Goal: Information Seeking & Learning: Find specific fact

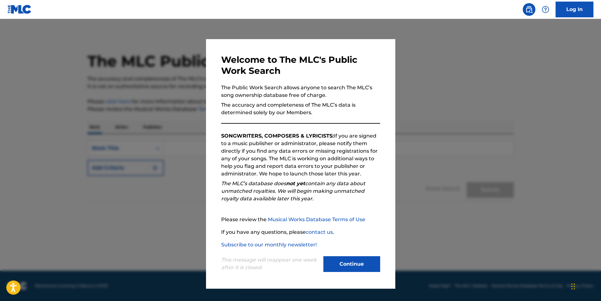
click at [363, 264] on button "Continue" at bounding box center [351, 264] width 57 height 16
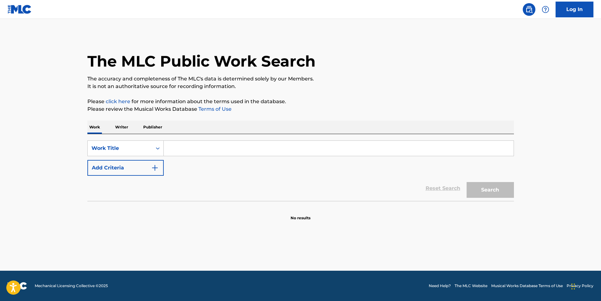
click at [193, 148] on input "Search Form" at bounding box center [339, 148] width 350 height 15
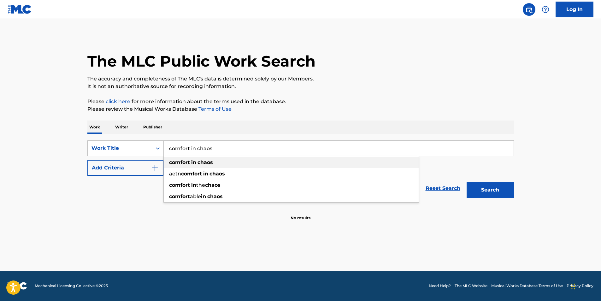
type input "comfort in chaos"
click at [203, 160] on strong "chaos" at bounding box center [204, 162] width 15 height 6
click at [138, 164] on button "Add Criteria" at bounding box center [125, 168] width 76 height 16
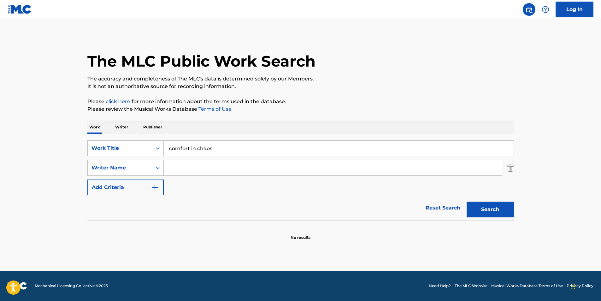
click at [184, 170] on input "Search Form" at bounding box center [333, 167] width 338 height 15
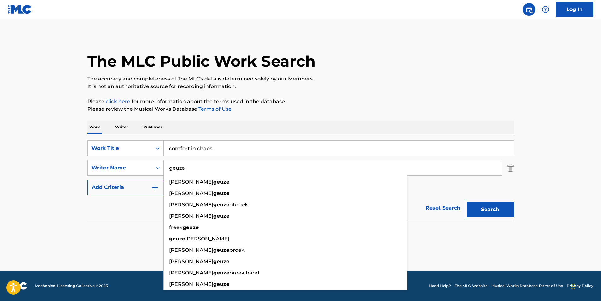
type input "geuze"
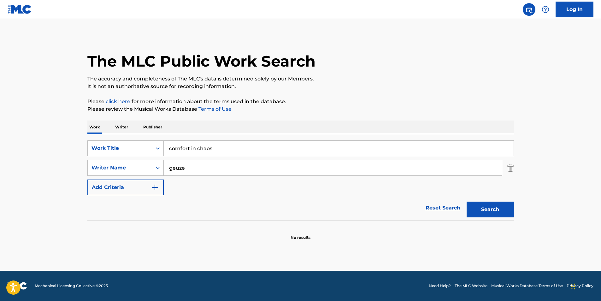
click at [266, 126] on div "Work Writer Publisher" at bounding box center [300, 126] width 426 height 13
click at [485, 209] on button "Search" at bounding box center [489, 210] width 47 height 16
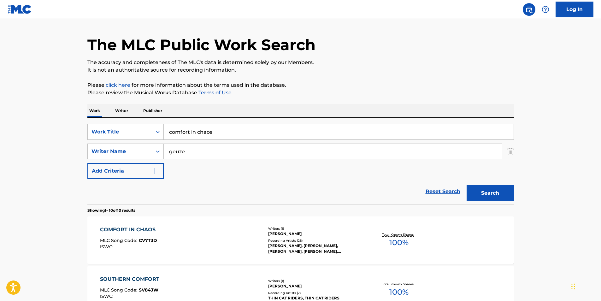
scroll to position [15, 0]
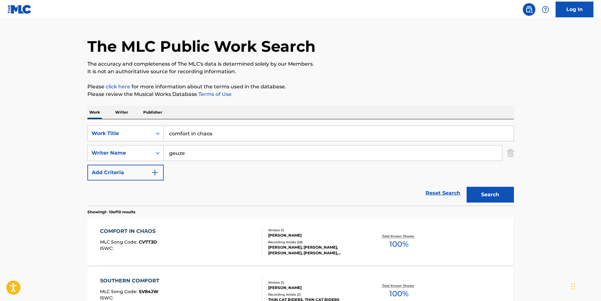
click at [146, 229] on div "COMFORT IN CHAOS" at bounding box center [129, 231] width 59 height 8
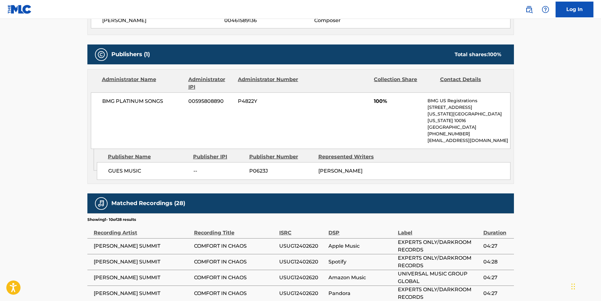
scroll to position [252, 0]
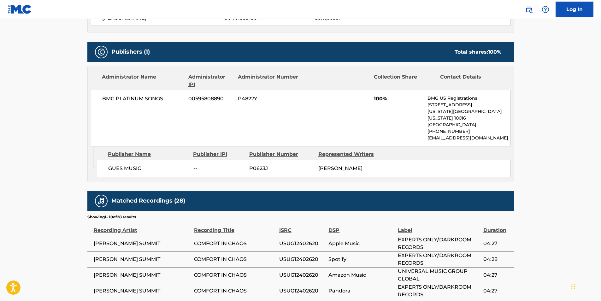
click at [495, 180] on div "Work Detail Member Work Identifier -- MLC Song Code CV7T3D ISWC -- Duration --:…" at bounding box center [300, 138] width 426 height 556
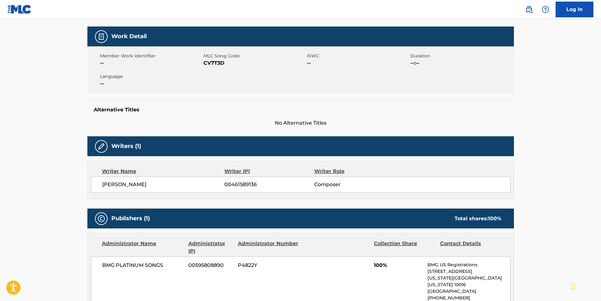
scroll to position [0, 0]
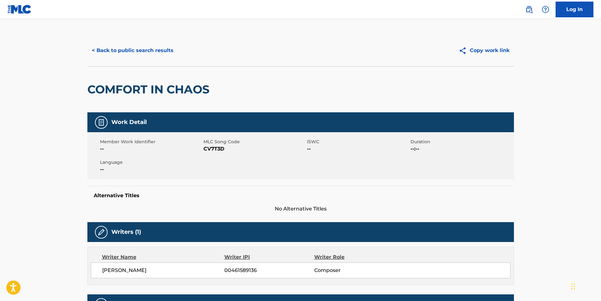
click at [143, 48] on button "< Back to public search results" at bounding box center [132, 51] width 91 height 16
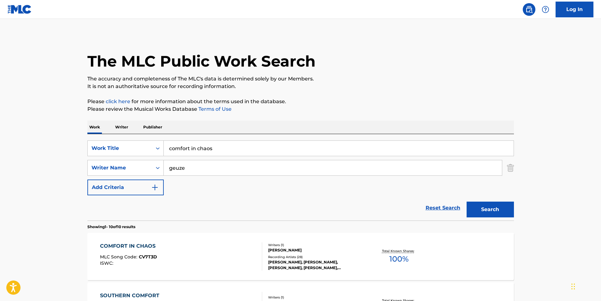
scroll to position [15, 0]
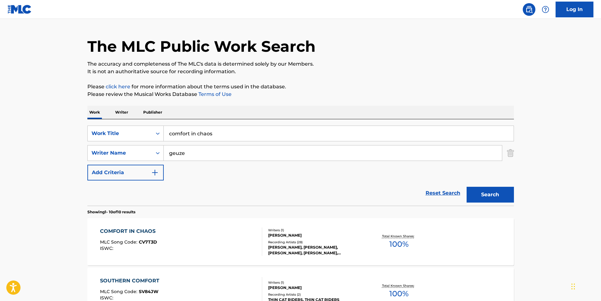
drag, startPoint x: 155, startPoint y: 128, endPoint x: 122, endPoint y: 122, distance: 34.3
click at [122, 123] on div "SearchWithCriteria76917b48-9ce6-4c93-a9d0-c25f022cf859 Work Title comfort in ch…" at bounding box center [300, 162] width 426 height 86
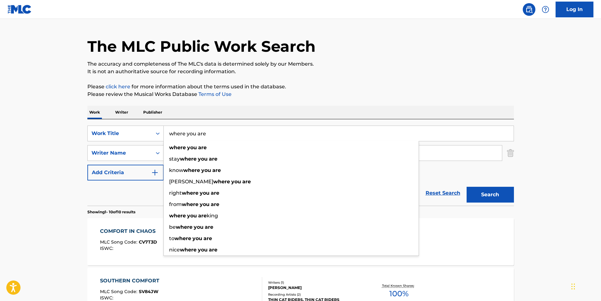
type input "where you are"
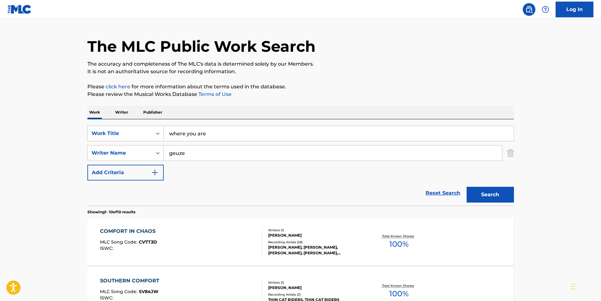
scroll to position [109, 0]
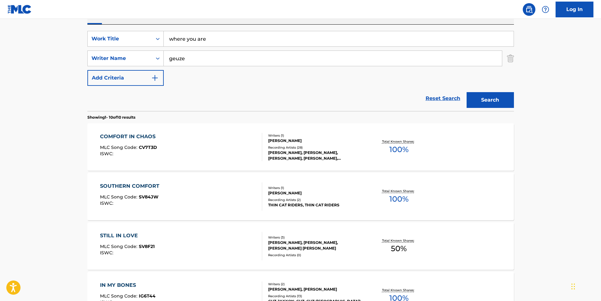
click at [492, 100] on button "Search" at bounding box center [489, 100] width 47 height 16
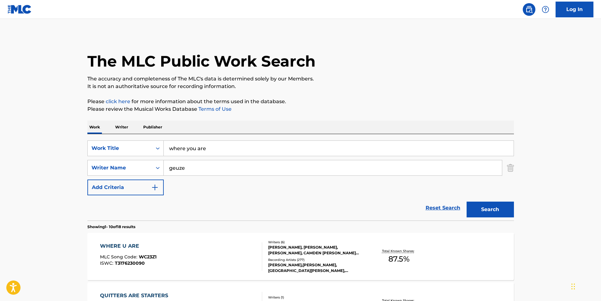
click at [118, 246] on div "WHERE U ARE" at bounding box center [128, 246] width 56 height 8
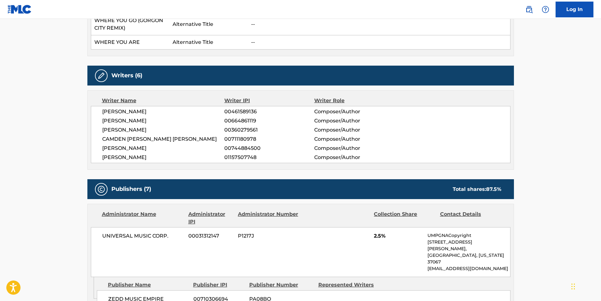
scroll to position [227, 0]
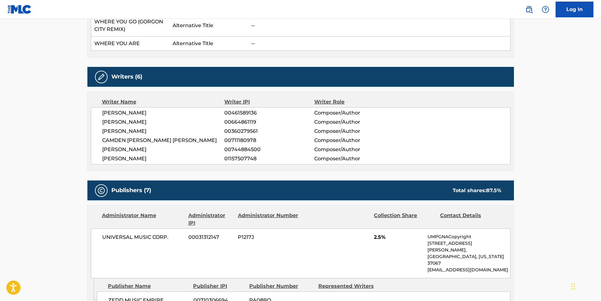
click at [179, 149] on span "[PERSON_NAME]" at bounding box center [163, 150] width 122 height 8
click at [172, 149] on span "[PERSON_NAME]" at bounding box center [163, 150] width 122 height 8
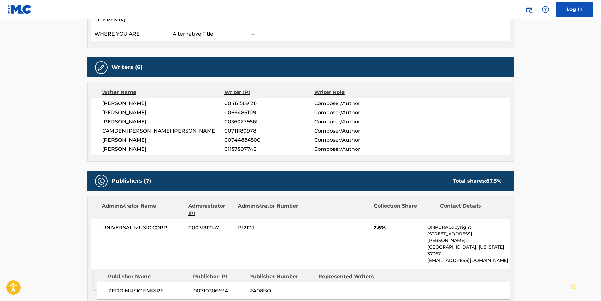
scroll to position [221, 0]
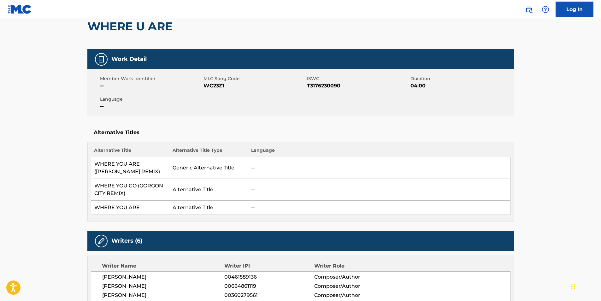
scroll to position [0, 0]
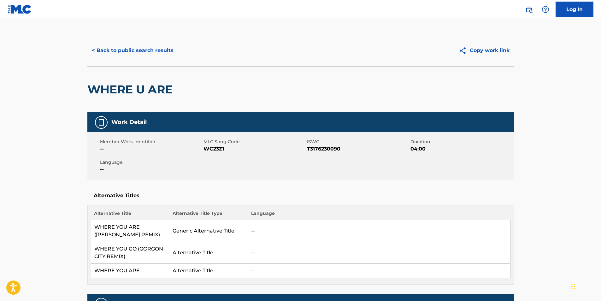
click at [128, 47] on button "< Back to public search results" at bounding box center [132, 51] width 91 height 16
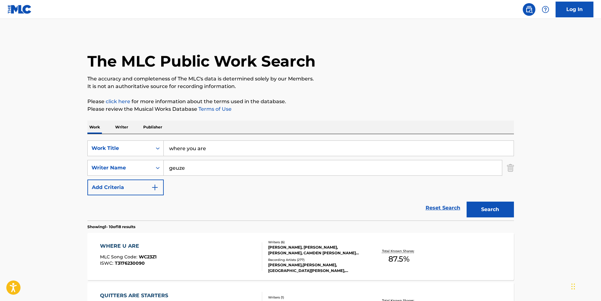
drag, startPoint x: 216, startPoint y: 146, endPoint x: 67, endPoint y: 127, distance: 150.5
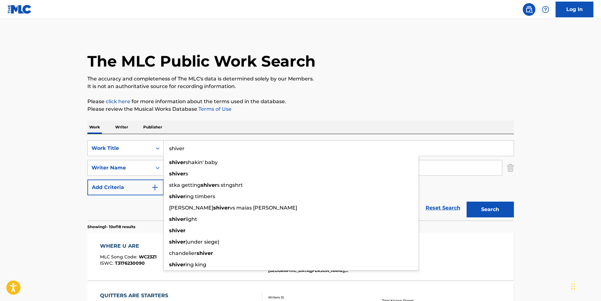
type input "shiver"
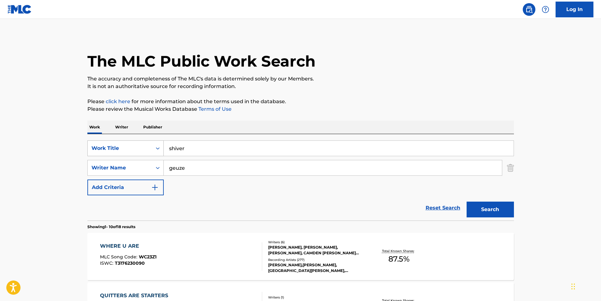
drag, startPoint x: 204, startPoint y: 173, endPoint x: 149, endPoint y: 155, distance: 57.0
click at [151, 156] on div "SearchWithCriteria76917b48-9ce6-4c93-a9d0-c25f022cf859 Work Title shiver Search…" at bounding box center [300, 167] width 426 height 55
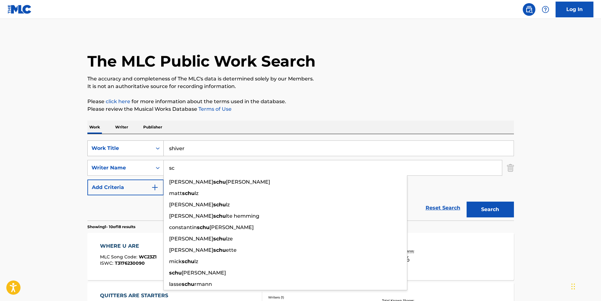
type input "s"
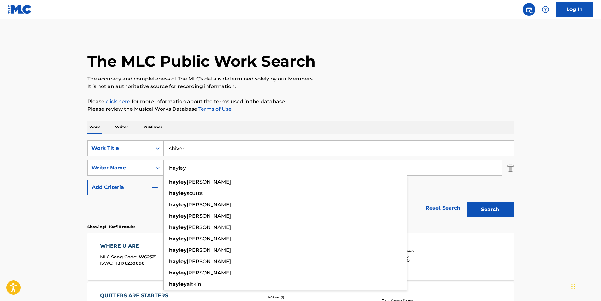
type input "hayley"
click at [493, 211] on button "Search" at bounding box center [489, 210] width 47 height 16
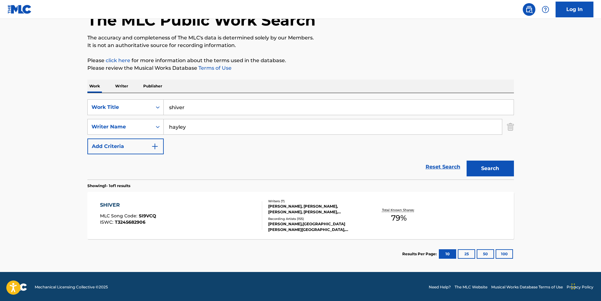
scroll to position [42, 0]
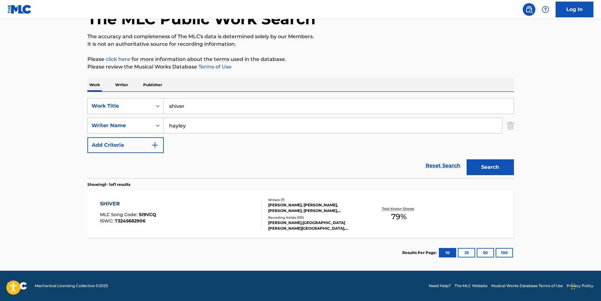
click at [108, 204] on div "SHIVER" at bounding box center [128, 204] width 56 height 8
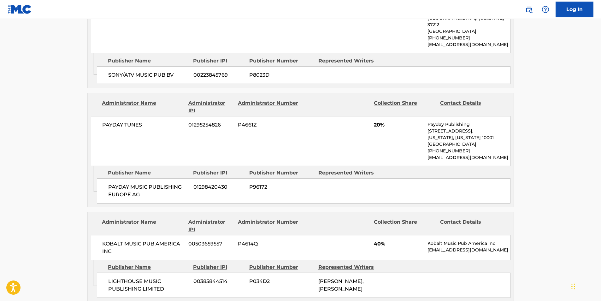
scroll to position [505, 0]
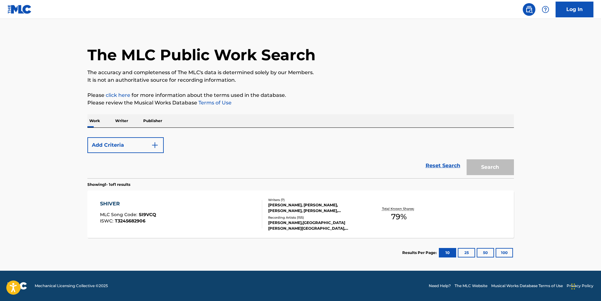
scroll to position [42, 0]
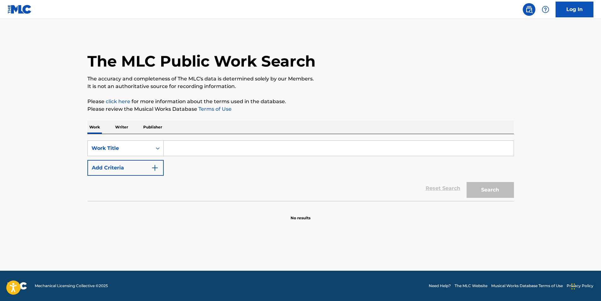
click at [238, 152] on input "Search Form" at bounding box center [339, 148] width 350 height 15
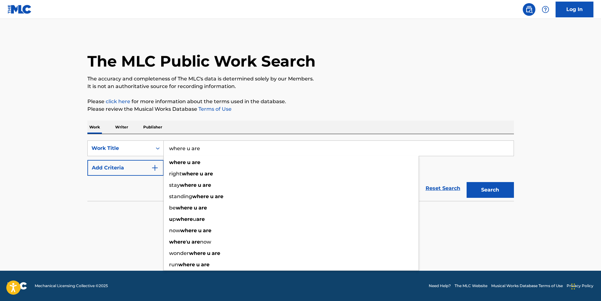
type input "where u are"
click at [139, 164] on button "Add Criteria" at bounding box center [125, 168] width 76 height 16
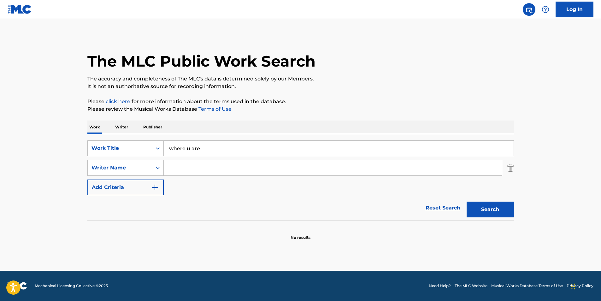
click at [188, 172] on input "Search Form" at bounding box center [333, 167] width 338 height 15
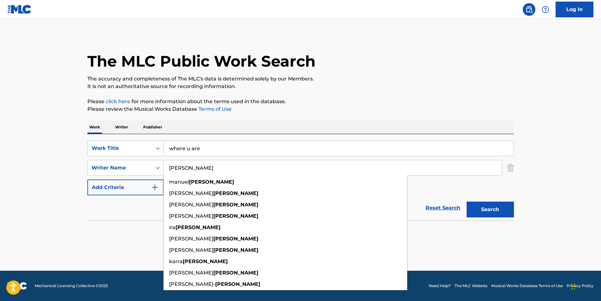
type input "[PERSON_NAME]"
click at [494, 208] on button "Search" at bounding box center [489, 210] width 47 height 16
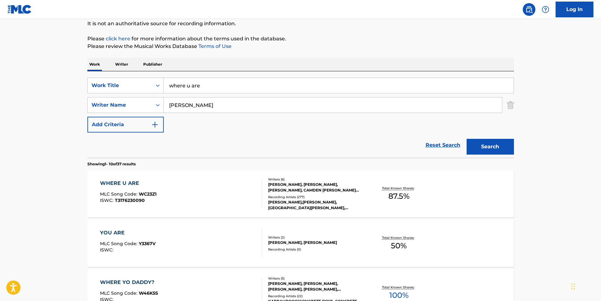
scroll to position [63, 0]
click at [123, 182] on div "WHERE U ARE" at bounding box center [128, 183] width 56 height 8
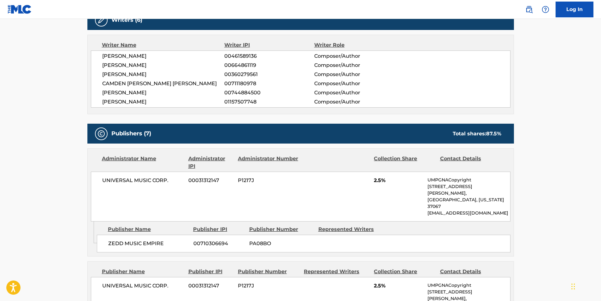
scroll to position [158, 0]
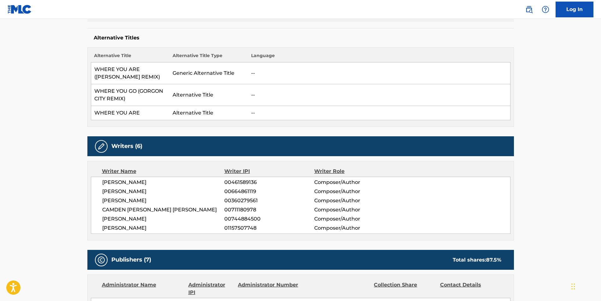
scroll to position [63, 0]
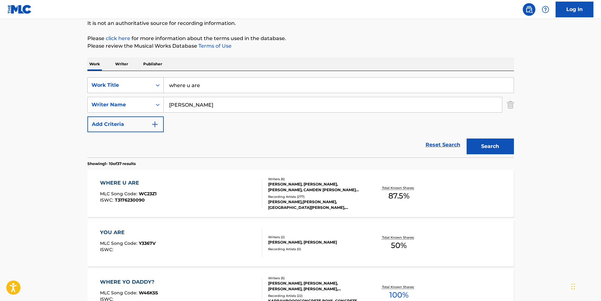
drag, startPoint x: 213, startPoint y: 89, endPoint x: 89, endPoint y: 78, distance: 124.5
click at [89, 78] on div "SearchWithCriteriad07750db-2d00-473d-834e-d2768a7ce191 Work Title where u are" at bounding box center [300, 85] width 426 height 16
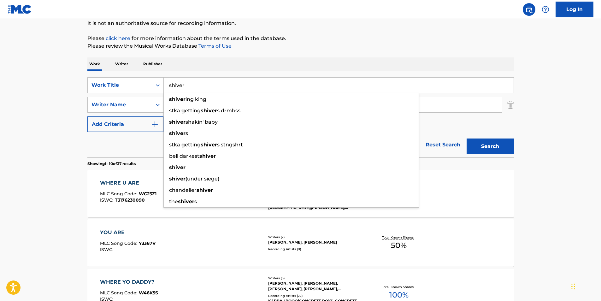
type input "shiver"
click at [240, 61] on div "Work Writer Publisher" at bounding box center [300, 63] width 426 height 13
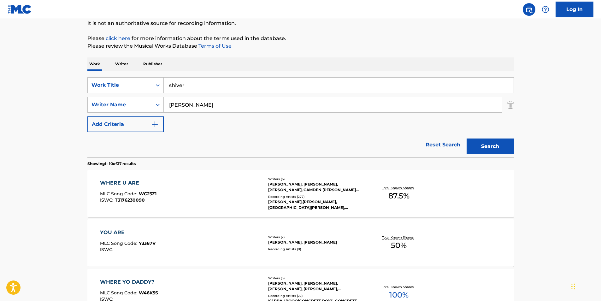
click at [490, 150] on button "Search" at bounding box center [489, 146] width 47 height 16
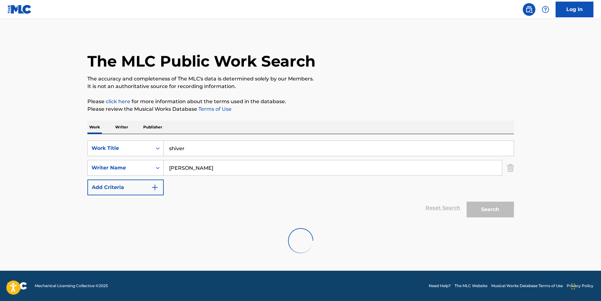
scroll to position [0, 0]
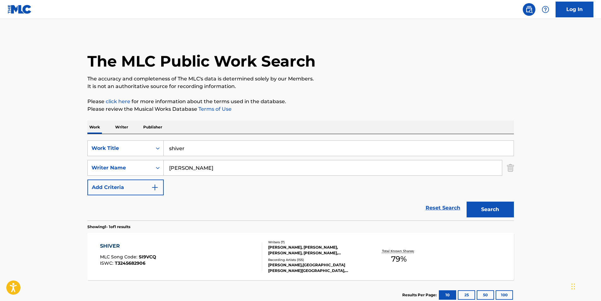
click at [109, 247] on div "SHIVER" at bounding box center [128, 246] width 56 height 8
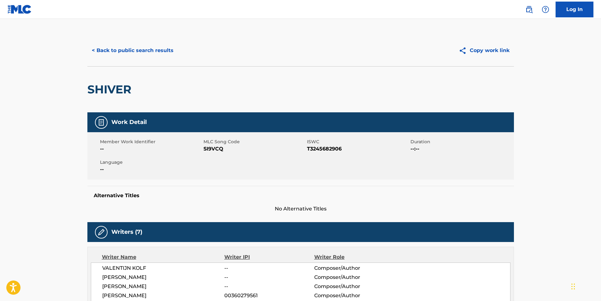
click at [154, 51] on button "< Back to public search results" at bounding box center [132, 51] width 91 height 16
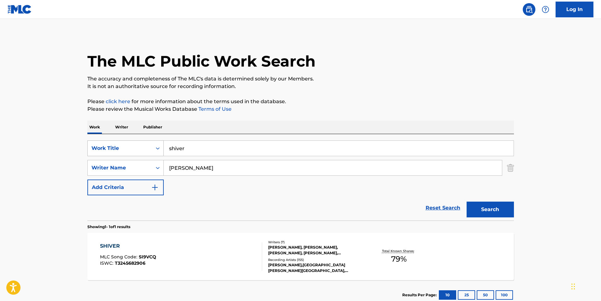
drag, startPoint x: 193, startPoint y: 150, endPoint x: 91, endPoint y: 141, distance: 101.9
click at [91, 141] on div "SearchWithCriteriad07750db-2d00-473d-834e-d2768a7ce191 Work Title shiver" at bounding box center [300, 148] width 426 height 16
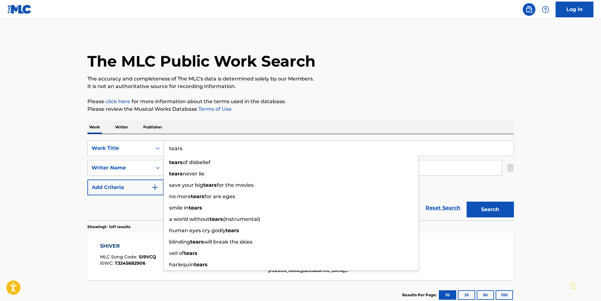
type input "tears"
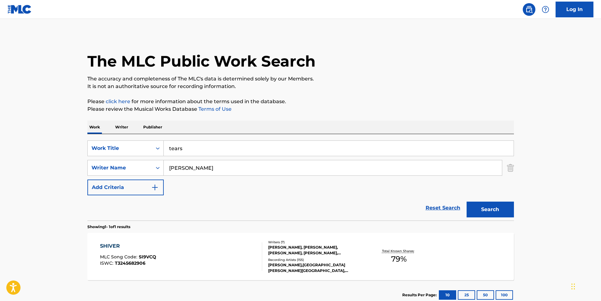
click at [282, 109] on p "Please review the Musical Works Database Terms of Use" at bounding box center [300, 109] width 426 height 8
click at [491, 210] on button "Search" at bounding box center [489, 210] width 47 height 16
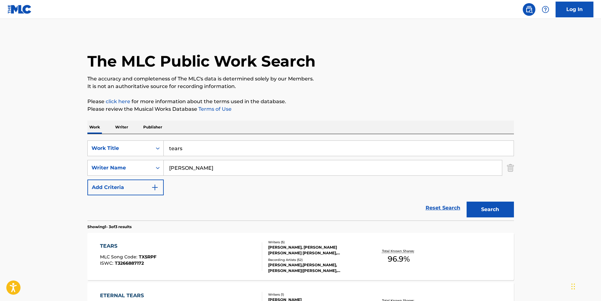
click at [109, 247] on div "TEARS" at bounding box center [128, 246] width 56 height 8
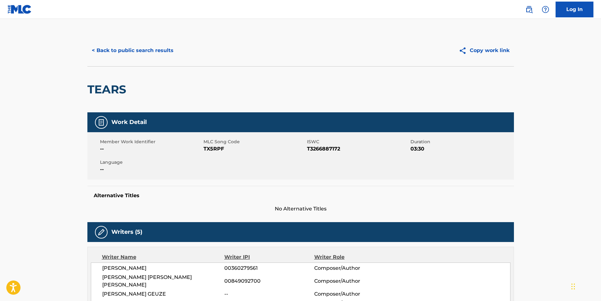
click at [126, 51] on button "< Back to public search results" at bounding box center [132, 51] width 91 height 16
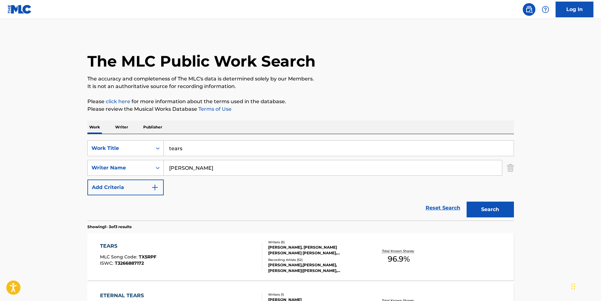
drag, startPoint x: 196, startPoint y: 148, endPoint x: 110, endPoint y: 132, distance: 87.5
click at [110, 132] on div "Work Writer Publisher SearchWithCriteriad07750db-2d00-473d-834e-d2768a7ce191 Wo…" at bounding box center [300, 264] width 426 height 288
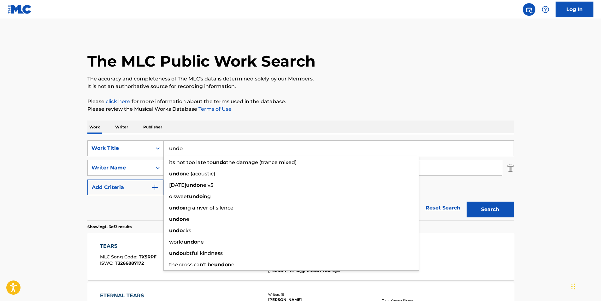
type input "undo"
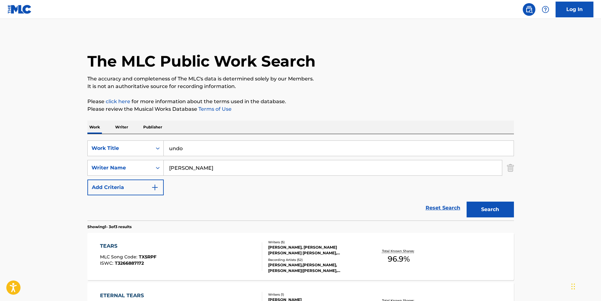
click at [485, 207] on button "Search" at bounding box center [489, 210] width 47 height 16
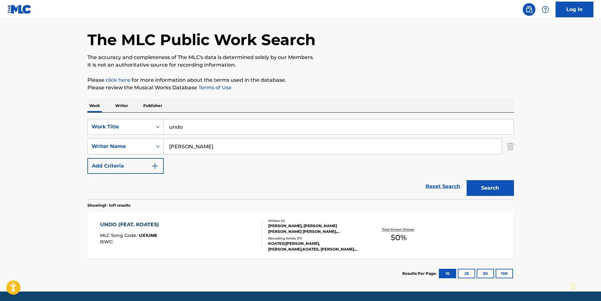
scroll to position [42, 0]
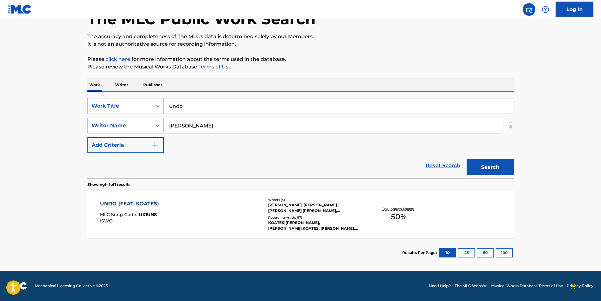
click at [138, 206] on div "UNDO (FEAT. KOATES)" at bounding box center [131, 204] width 62 height 8
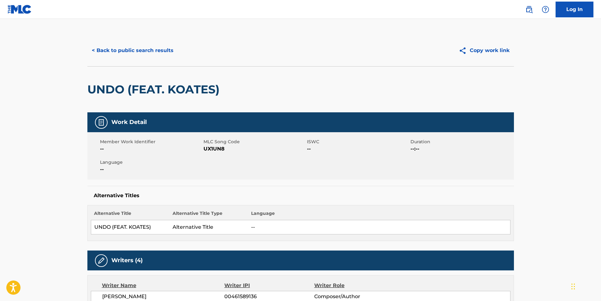
click at [148, 47] on button "< Back to public search results" at bounding box center [132, 51] width 91 height 16
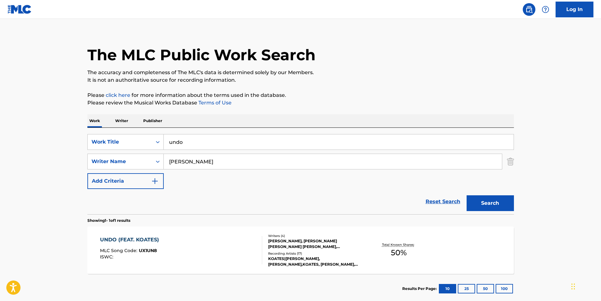
click at [206, 145] on input "undo" at bounding box center [339, 141] width 350 height 15
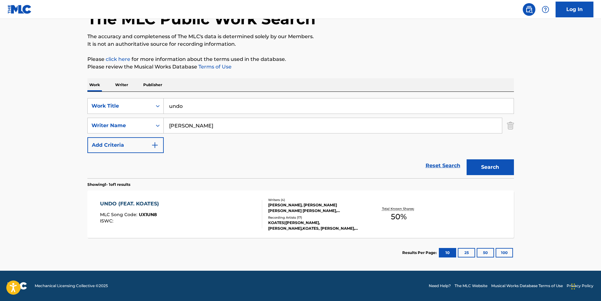
scroll to position [0, 0]
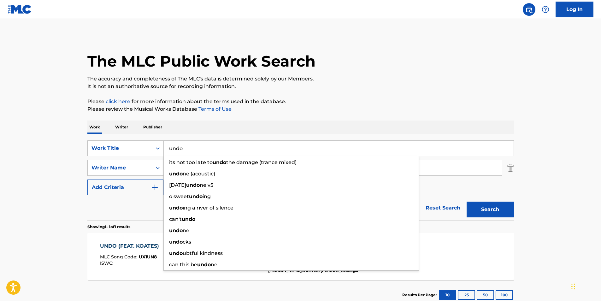
click at [396, 84] on p "It is not an authoritative source for recording information." at bounding box center [300, 87] width 426 height 8
drag, startPoint x: 243, startPoint y: 150, endPoint x: 126, endPoint y: 134, distance: 118.2
click at [126, 134] on div "SearchWithCriteriad07750db-2d00-473d-834e-d2768a7ce191 Work Title undo its not …" at bounding box center [300, 177] width 426 height 86
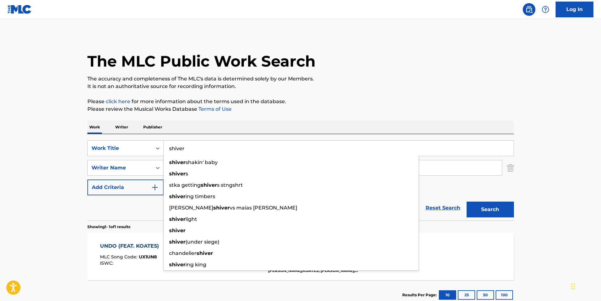
type input "shiver"
click at [299, 130] on div "Work Writer Publisher" at bounding box center [300, 126] width 426 height 13
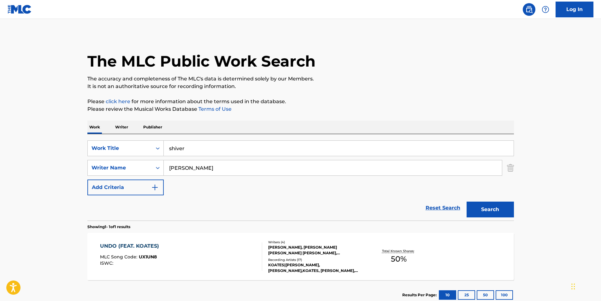
click at [486, 213] on button "Search" at bounding box center [489, 210] width 47 height 16
click at [114, 246] on div "SHIVER" at bounding box center [128, 246] width 56 height 8
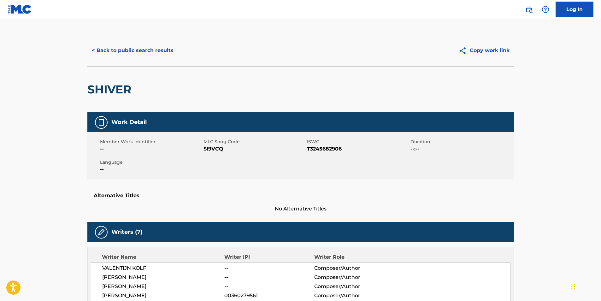
click at [106, 48] on button "< Back to public search results" at bounding box center [132, 51] width 91 height 16
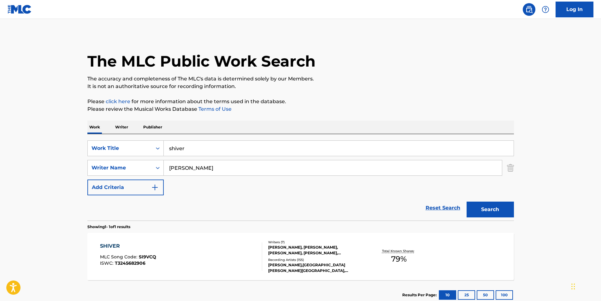
click at [200, 149] on input "shiver" at bounding box center [339, 148] width 350 height 15
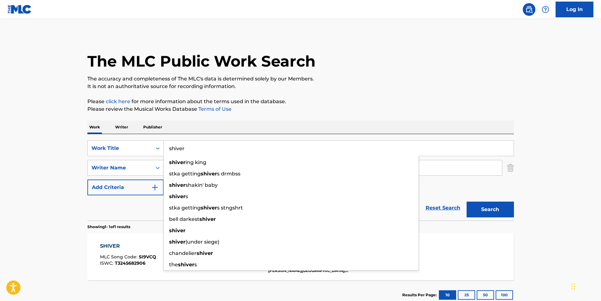
drag, startPoint x: 200, startPoint y: 149, endPoint x: 82, endPoint y: 125, distance: 120.5
click at [82, 125] on div "The MLC Public Work Search The accuracy and completeness of The MLC's data is d…" at bounding box center [301, 172] width 442 height 275
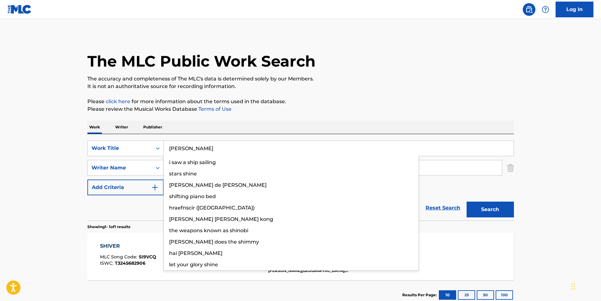
type input "shiver"
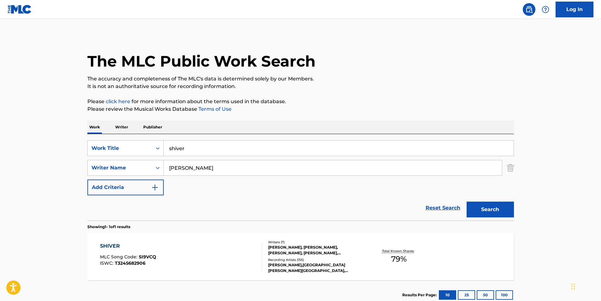
click at [228, 96] on div "The MLC Public Work Search The accuracy and completeness of The MLC's data is d…" at bounding box center [301, 172] width 442 height 275
click at [499, 214] on button "Search" at bounding box center [489, 210] width 47 height 16
click at [112, 243] on div "SHIVER" at bounding box center [128, 246] width 56 height 8
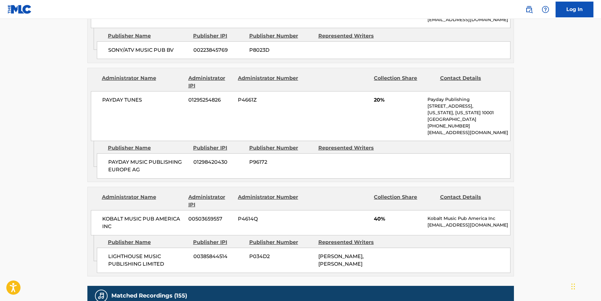
scroll to position [442, 0]
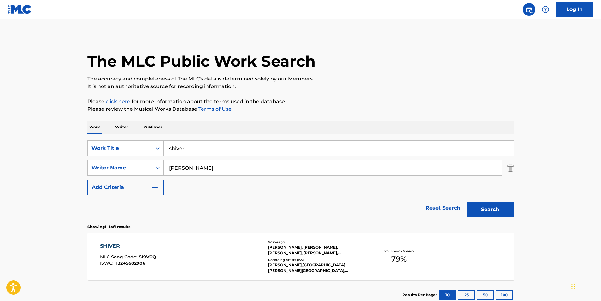
drag, startPoint x: 196, startPoint y: 153, endPoint x: 94, endPoint y: 139, distance: 103.5
click at [94, 139] on div "SearchWithCriteriad07750db-2d00-473d-834e-d2768a7ce191 Work Title shiver Search…" at bounding box center [300, 177] width 426 height 86
type input "eat the bass"
click at [389, 71] on div "The MLC Public Work Search" at bounding box center [300, 58] width 426 height 46
click at [482, 210] on button "Search" at bounding box center [489, 210] width 47 height 16
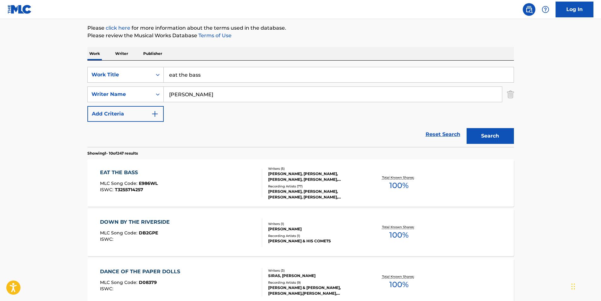
scroll to position [95, 0]
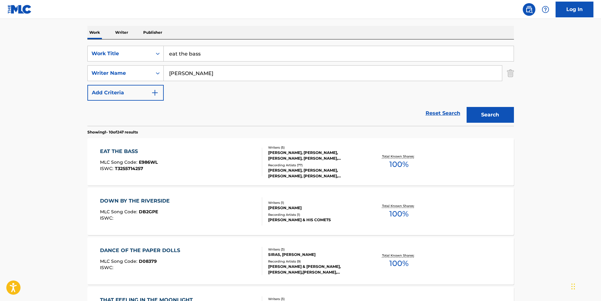
click at [131, 152] on div "EAT THE BASS" at bounding box center [129, 152] width 58 height 8
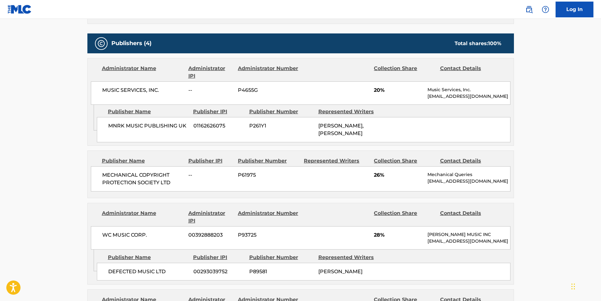
scroll to position [284, 0]
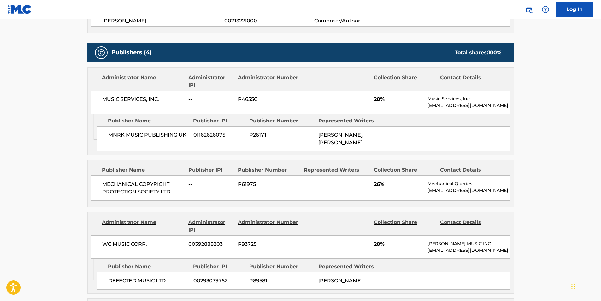
click at [72, 149] on main "< Back to public search results Copy work link EAT THE BASS Work Detail Member …" at bounding box center [300, 180] width 601 height 890
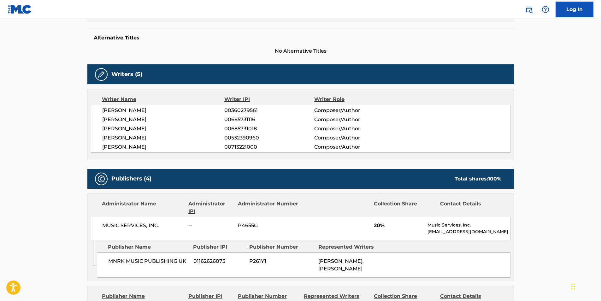
scroll to position [32, 0]
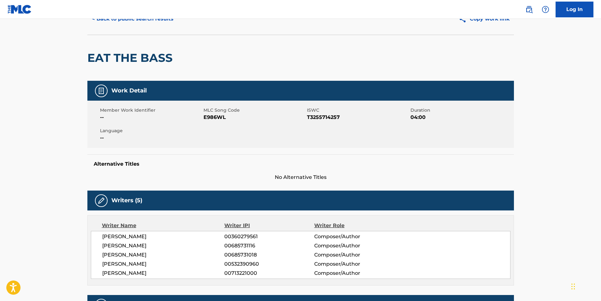
drag, startPoint x: 124, startPoint y: 19, endPoint x: 123, endPoint y: 22, distance: 4.0
click at [124, 19] on nav "Log In" at bounding box center [300, 9] width 601 height 19
click at [124, 21] on button "< Back to public search results" at bounding box center [132, 19] width 91 height 16
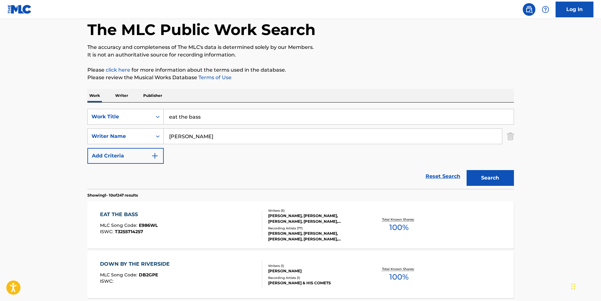
scroll to position [95, 0]
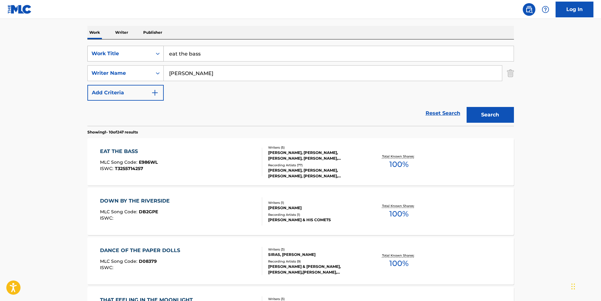
drag, startPoint x: 198, startPoint y: 52, endPoint x: 154, endPoint y: 49, distance: 44.3
click at [154, 49] on div "SearchWithCriteriad07750db-2d00-473d-834e-d2768a7ce191 Work Title eat the bass" at bounding box center [300, 54] width 426 height 16
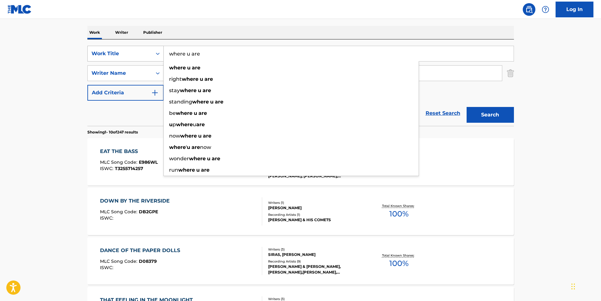
type input "where u are"
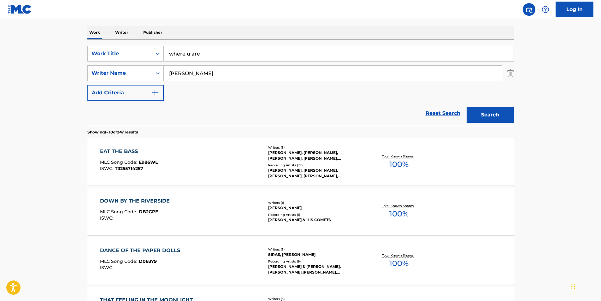
click at [496, 113] on button "Search" at bounding box center [489, 115] width 47 height 16
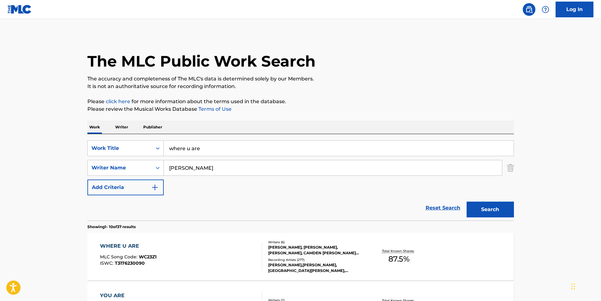
click at [122, 247] on div "WHERE U ARE" at bounding box center [128, 246] width 56 height 8
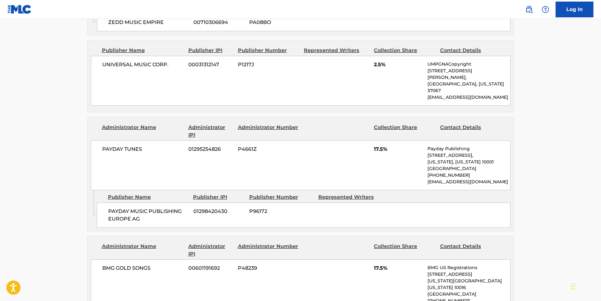
scroll to position [505, 0]
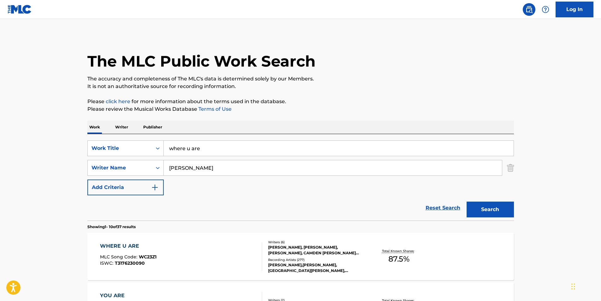
drag, startPoint x: 213, startPoint y: 151, endPoint x: 148, endPoint y: 138, distance: 66.5
click at [148, 138] on div "SearchWithCriteriad07750db-2d00-473d-834e-d2768a7ce191 Work Title where u are S…" at bounding box center [300, 177] width 426 height 86
click at [120, 245] on div "WHERE U ARE" at bounding box center [128, 246] width 56 height 8
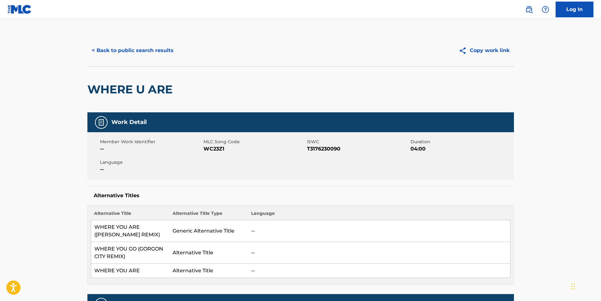
click at [149, 47] on button "< Back to public search results" at bounding box center [132, 51] width 91 height 16
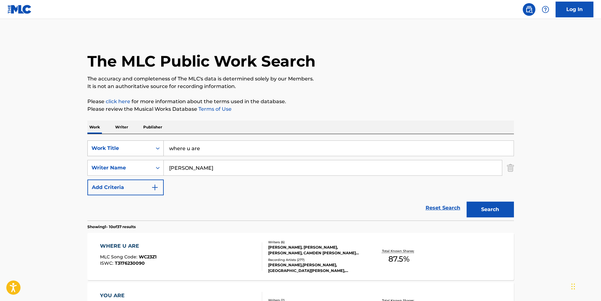
drag, startPoint x: 219, startPoint y: 151, endPoint x: 152, endPoint y: 144, distance: 67.5
click at [152, 144] on div "SearchWithCriteriad07750db-2d00-473d-834e-d2768a7ce191 Work Title where u are" at bounding box center [300, 148] width 426 height 16
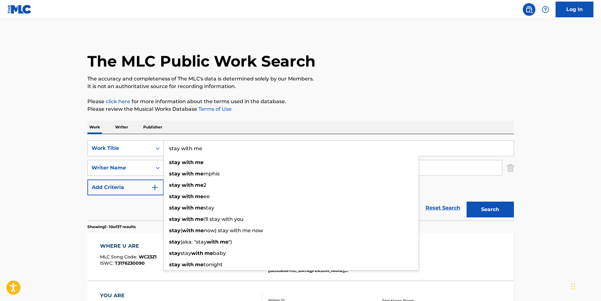
type input "stay with me"
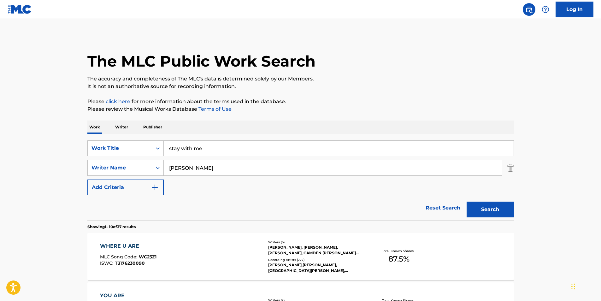
click at [486, 207] on button "Search" at bounding box center [489, 210] width 47 height 16
click at [130, 245] on div "STAY WITH ME" at bounding box center [128, 246] width 57 height 8
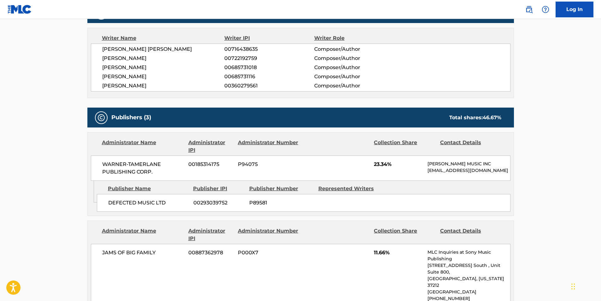
scroll to position [315, 0]
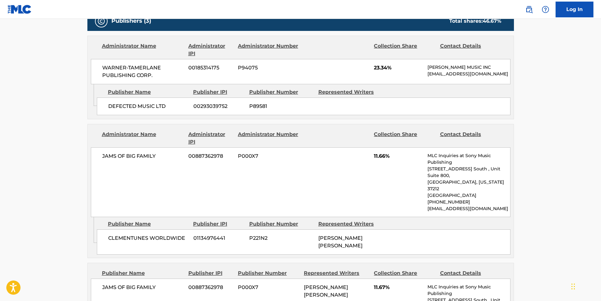
click at [330, 203] on div "JAMS OF BIG FAMILY 00887362978 P000X7 11.66% MLC Inquiries at Sony Music Publis…" at bounding box center [300, 182] width 419 height 70
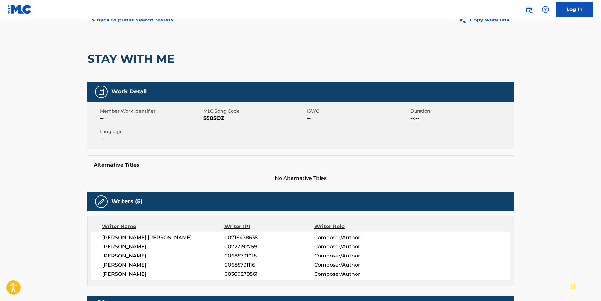
scroll to position [0, 0]
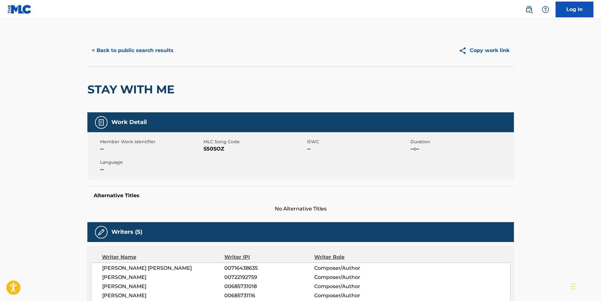
click at [117, 51] on button "< Back to public search results" at bounding box center [132, 51] width 91 height 16
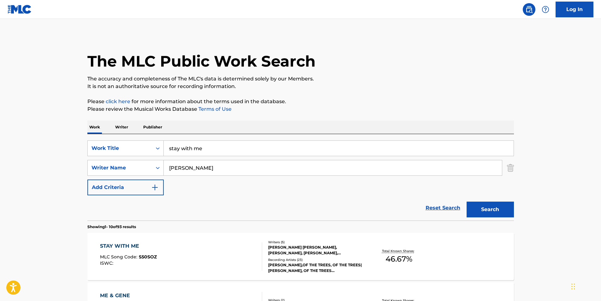
drag, startPoint x: 225, startPoint y: 150, endPoint x: 32, endPoint y: 130, distance: 195.0
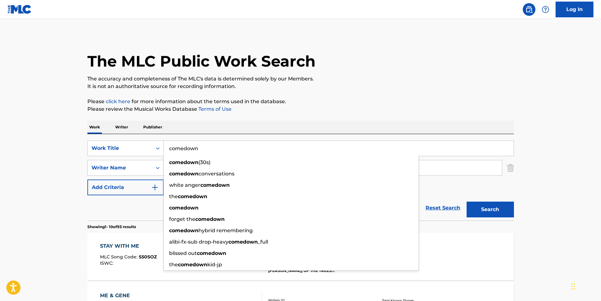
type input "comedown"
click at [466, 202] on button "Search" at bounding box center [489, 210] width 47 height 16
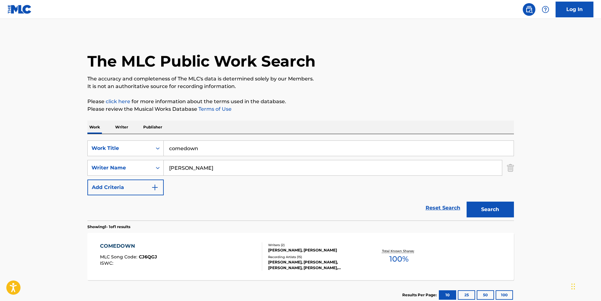
click at [127, 247] on div "COMEDOWN" at bounding box center [128, 246] width 57 height 8
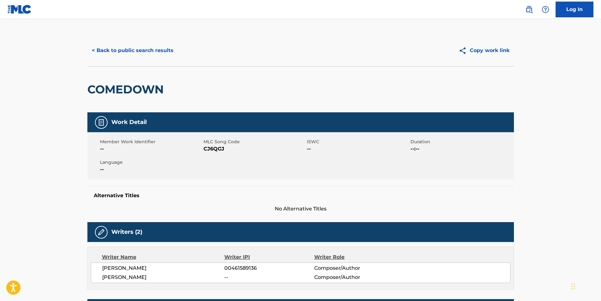
click at [136, 52] on button "< Back to public search results" at bounding box center [132, 51] width 91 height 16
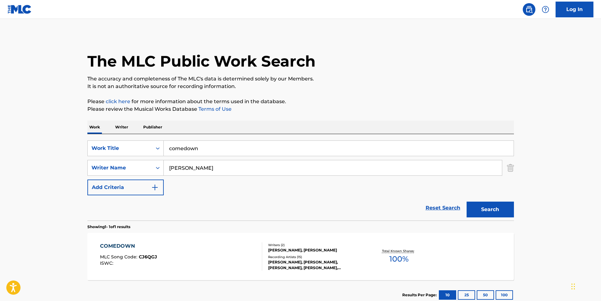
drag, startPoint x: 218, startPoint y: 153, endPoint x: 99, endPoint y: 140, distance: 119.0
click at [99, 140] on div "SearchWithCriteriad07750db-2d00-473d-834e-d2768a7ce191 Work Title comedown Sear…" at bounding box center [300, 177] width 426 height 86
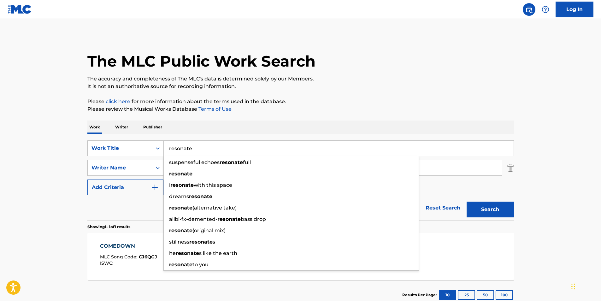
type input "resonate"
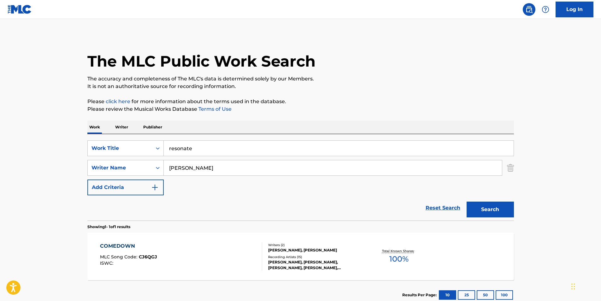
click at [493, 205] on button "Search" at bounding box center [489, 210] width 47 height 16
click at [120, 242] on div "RESONATE" at bounding box center [128, 246] width 57 height 8
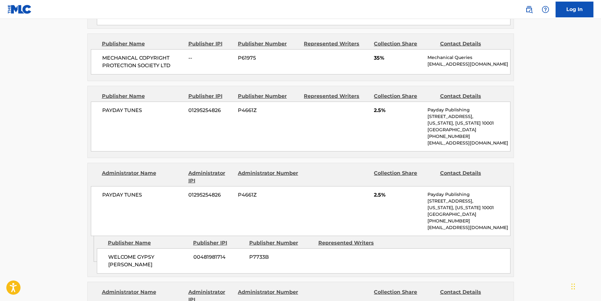
scroll to position [410, 0]
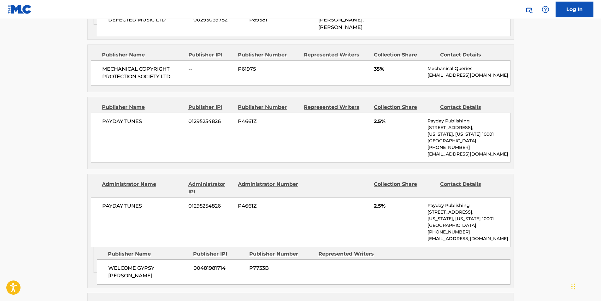
click at [258, 155] on div "PAYDAY TUNES 01295254826 P4661Z 2.5% Payday Publishing [STREET_ADDRESS][US_STAT…" at bounding box center [300, 138] width 419 height 50
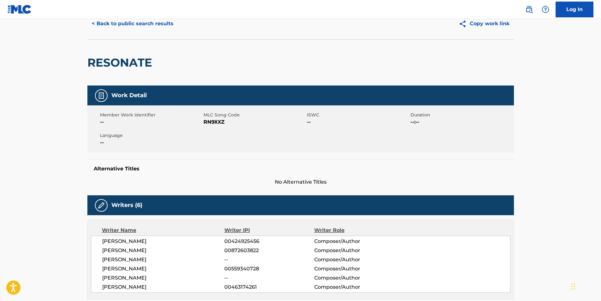
scroll to position [0, 0]
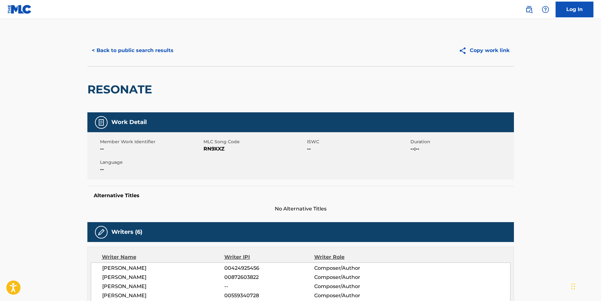
click at [135, 48] on button "< Back to public search results" at bounding box center [132, 51] width 91 height 16
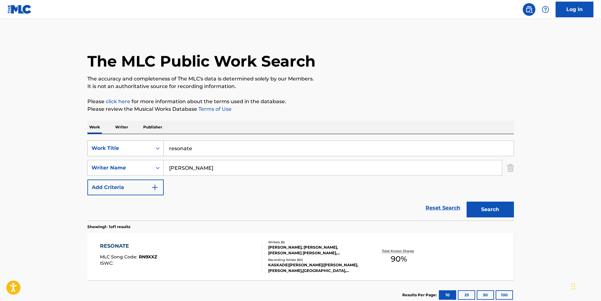
drag, startPoint x: 205, startPoint y: 152, endPoint x: 135, endPoint y: 145, distance: 70.6
click at [135, 145] on div "SearchWithCriteriad07750db-2d00-473d-834e-d2768a7ce191 Work Title resonate" at bounding box center [300, 148] width 426 height 16
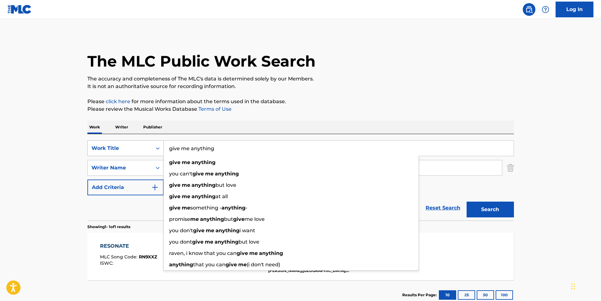
type input "give me anything"
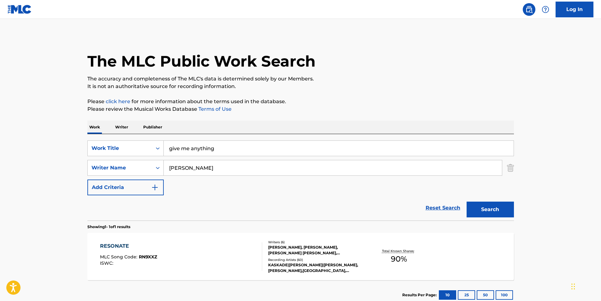
click at [487, 210] on button "Search" at bounding box center [489, 210] width 47 height 16
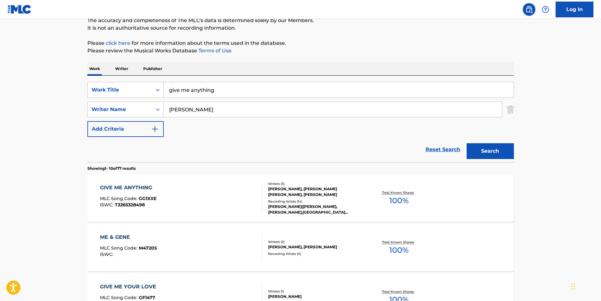
scroll to position [63, 0]
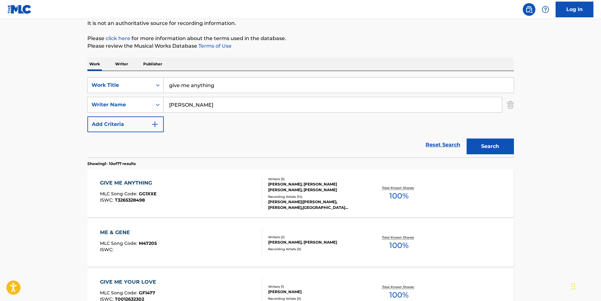
click at [139, 181] on div "GIVE ME ANYTHING" at bounding box center [128, 183] width 56 height 8
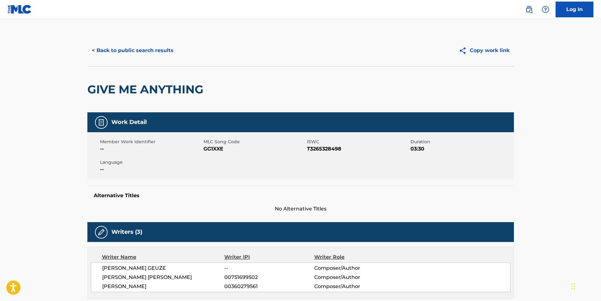
click at [118, 50] on button "< Back to public search results" at bounding box center [132, 51] width 91 height 16
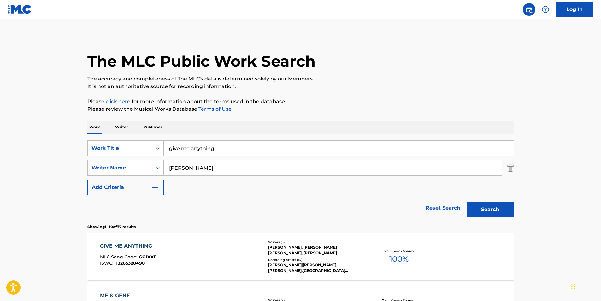
scroll to position [63, 0]
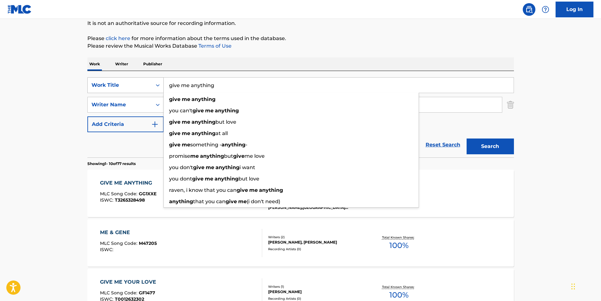
drag, startPoint x: 231, startPoint y: 90, endPoint x: 138, endPoint y: 78, distance: 94.5
click at [138, 78] on div "SearchWithCriteriad07750db-2d00-473d-834e-d2768a7ce191 Work Title give me anyth…" at bounding box center [300, 85] width 426 height 16
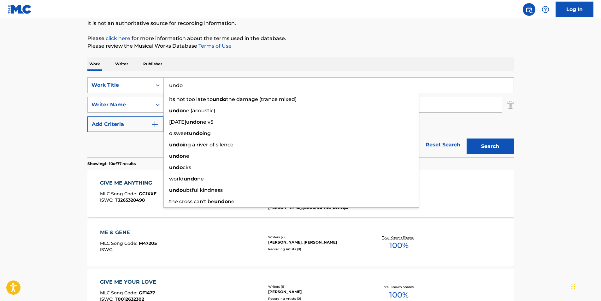
type input "undo"
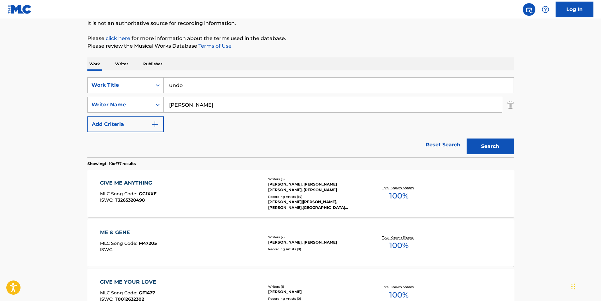
click at [499, 141] on button "Search" at bounding box center [489, 146] width 47 height 16
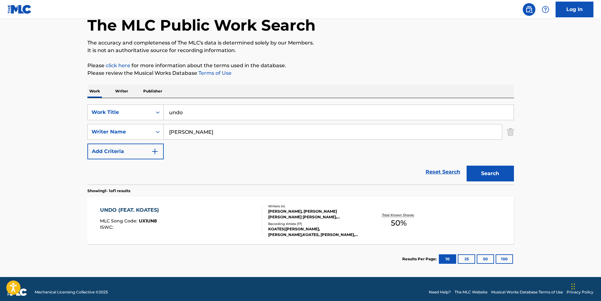
scroll to position [42, 0]
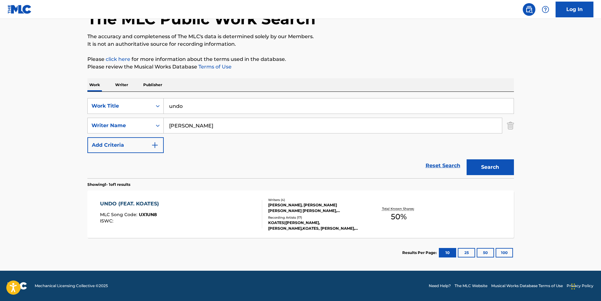
click at [140, 203] on div "UNDO (FEAT. KOATES)" at bounding box center [131, 204] width 62 height 8
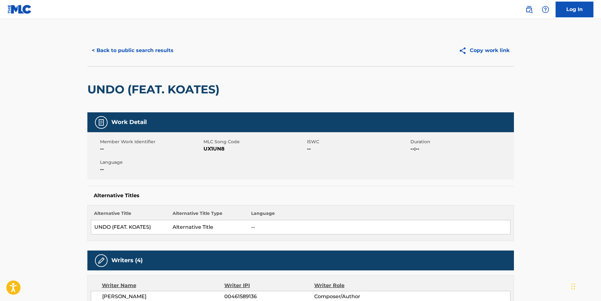
click at [114, 44] on button "< Back to public search results" at bounding box center [132, 51] width 91 height 16
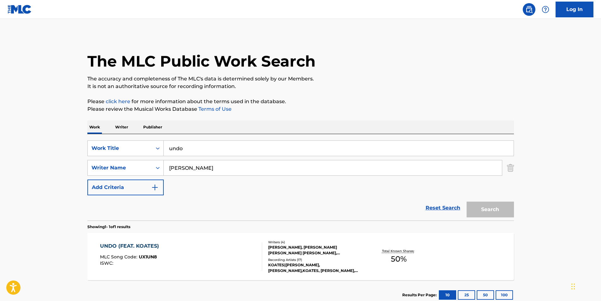
scroll to position [6, 0]
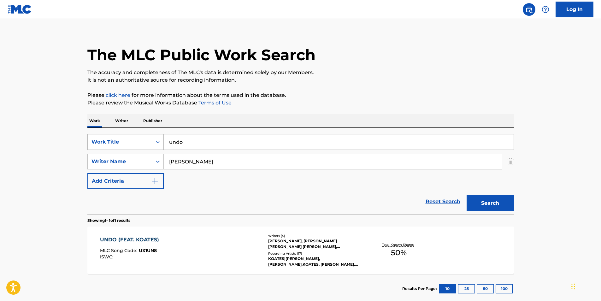
drag, startPoint x: 198, startPoint y: 140, endPoint x: 101, endPoint y: 138, distance: 96.9
click at [101, 138] on div "SearchWithCriteriad07750db-2d00-473d-834e-d2768a7ce191 Work Title undo" at bounding box center [300, 142] width 426 height 16
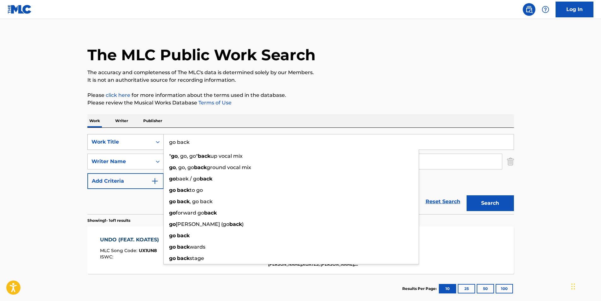
type input "go back"
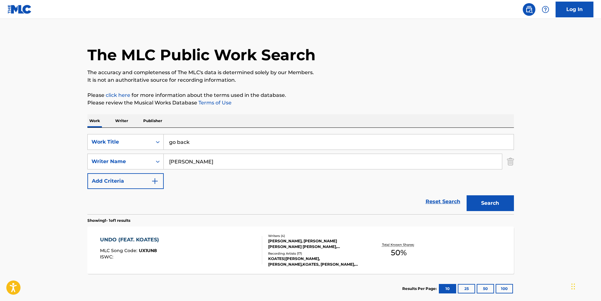
click at [493, 202] on button "Search" at bounding box center [489, 203] width 47 height 16
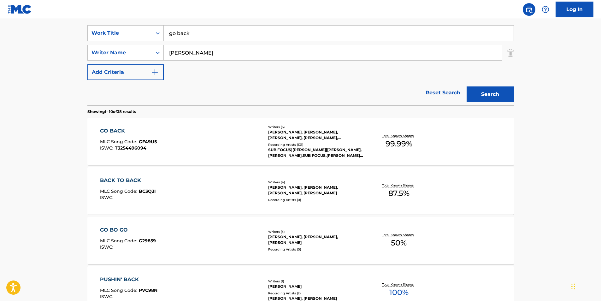
scroll to position [126, 0]
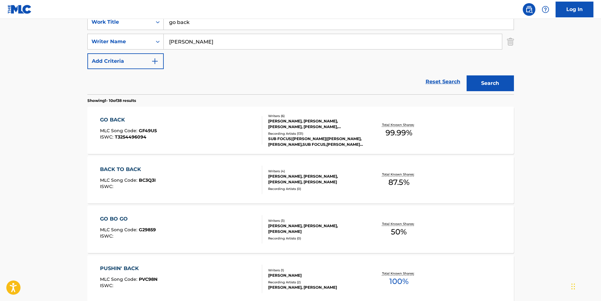
click at [114, 118] on div "GO BACK" at bounding box center [128, 120] width 57 height 8
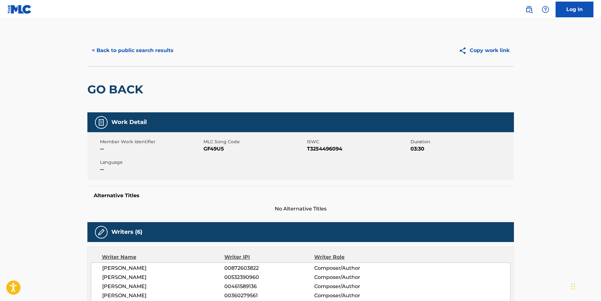
click at [124, 50] on button "< Back to public search results" at bounding box center [132, 51] width 91 height 16
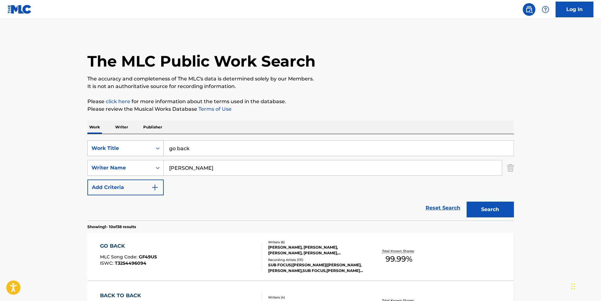
drag, startPoint x: 202, startPoint y: 153, endPoint x: 131, endPoint y: 146, distance: 71.0
click at [131, 146] on div "SearchWithCriteriad07750db-2d00-473d-834e-d2768a7ce191 Work Title go back" at bounding box center [300, 148] width 426 height 16
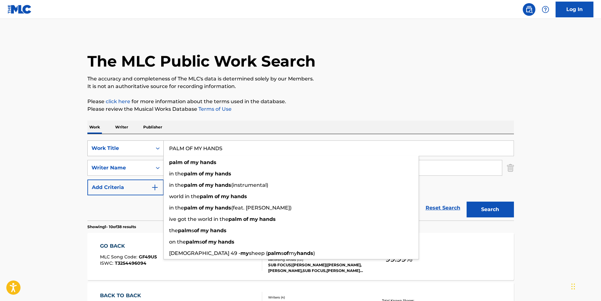
type input "PALM OF MY HANDS"
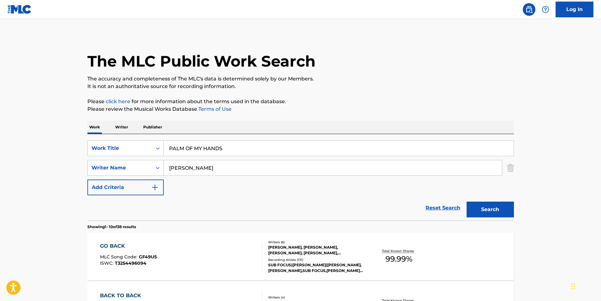
click at [490, 206] on button "Search" at bounding box center [489, 210] width 47 height 16
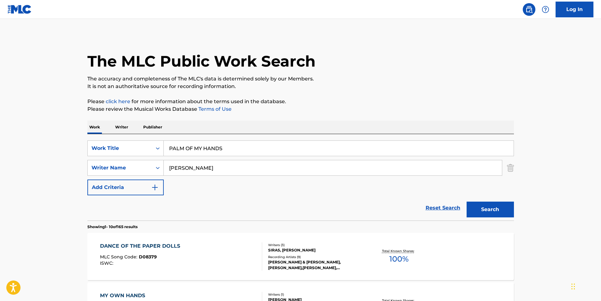
click at [220, 173] on input "[PERSON_NAME]" at bounding box center [333, 167] width 338 height 15
drag, startPoint x: 230, startPoint y: 167, endPoint x: 103, endPoint y: 163, distance: 126.5
click at [103, 163] on div "SearchWithCriteriab7ea481f-e152-4063-b667-a8dee092ba72 Writer Name [PERSON_NAME]" at bounding box center [300, 168] width 426 height 16
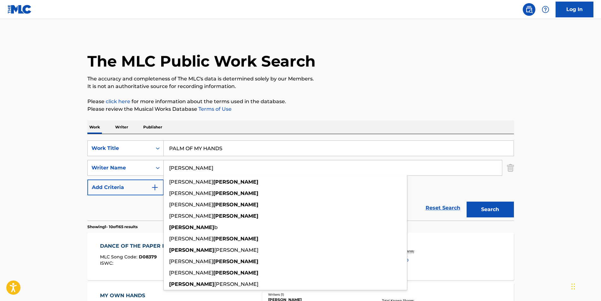
type input "[PERSON_NAME]"
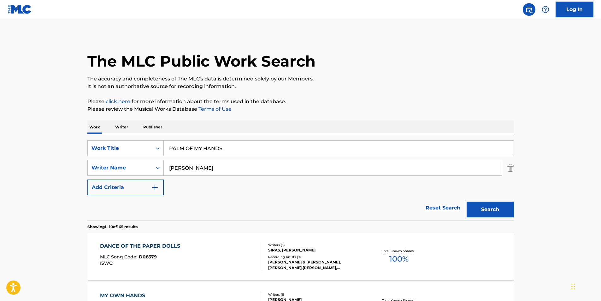
click at [483, 208] on button "Search" at bounding box center [489, 210] width 47 height 16
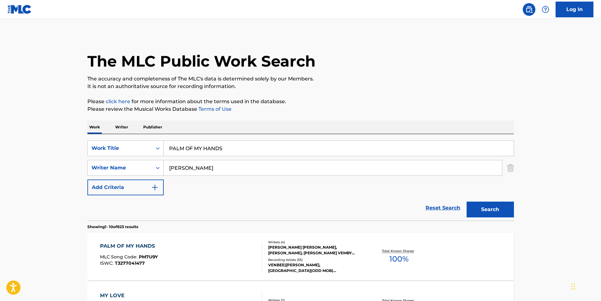
click at [136, 245] on div "PALM OF MY HANDS" at bounding box center [129, 246] width 58 height 8
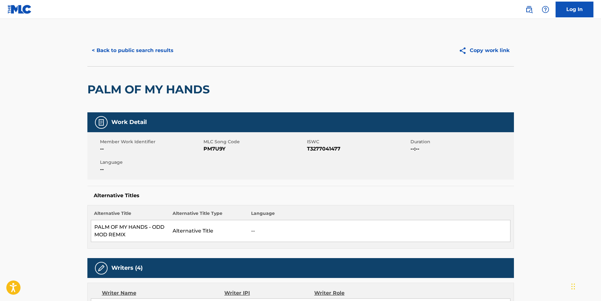
click at [158, 52] on button "< Back to public search results" at bounding box center [132, 51] width 91 height 16
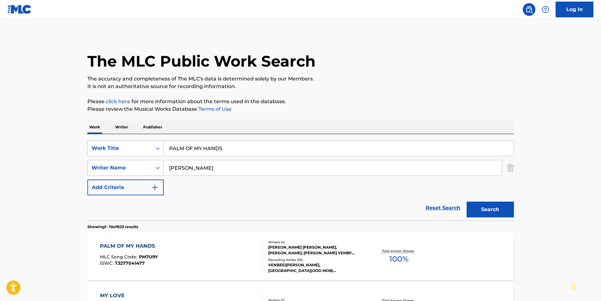
drag, startPoint x: 230, startPoint y: 149, endPoint x: 108, endPoint y: 133, distance: 122.4
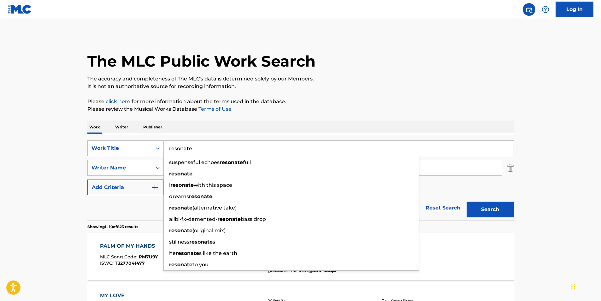
type input "resonate"
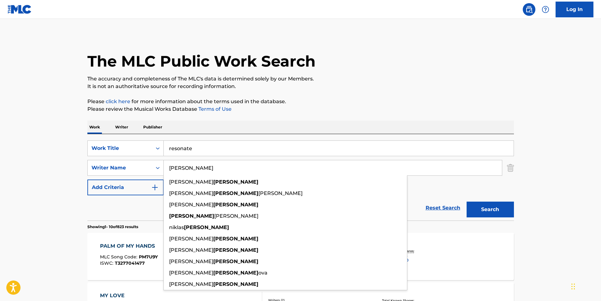
type input "[PERSON_NAME]"
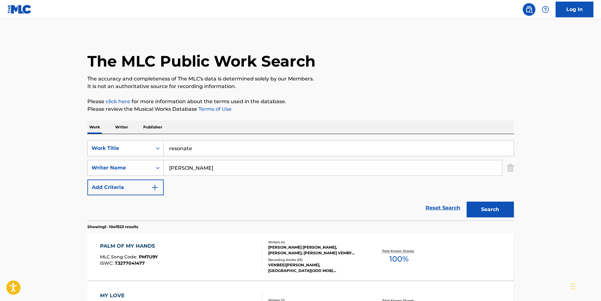
click at [495, 214] on button "Search" at bounding box center [489, 210] width 47 height 16
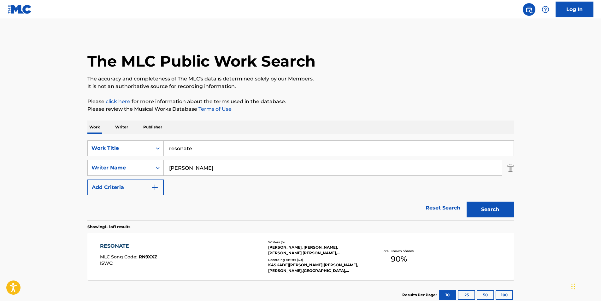
click at [123, 245] on div "RESONATE" at bounding box center [128, 246] width 57 height 8
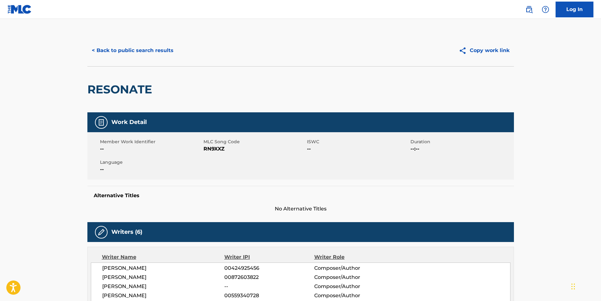
click at [120, 47] on button "< Back to public search results" at bounding box center [132, 51] width 91 height 16
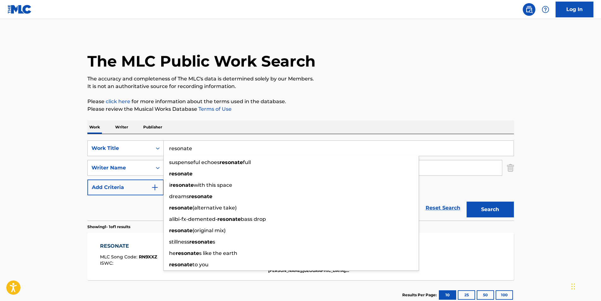
drag, startPoint x: 207, startPoint y: 142, endPoint x: 78, endPoint y: 143, distance: 128.7
click at [78, 143] on main "The MLC Public Work Search The accuracy and completeness of The MLC's data is d…" at bounding box center [300, 166] width 601 height 294
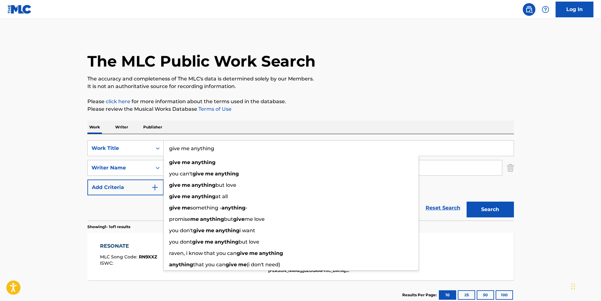
type input "give me anything"
click at [466, 202] on button "Search" at bounding box center [489, 210] width 47 height 16
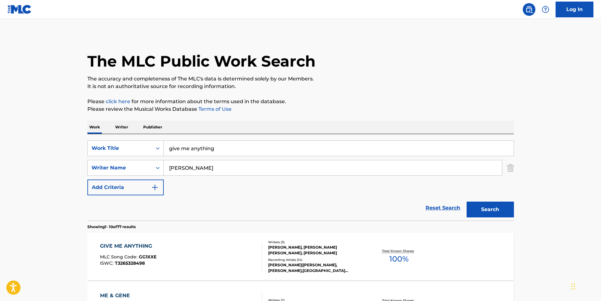
click at [134, 248] on div "GIVE ME ANYTHING" at bounding box center [128, 246] width 56 height 8
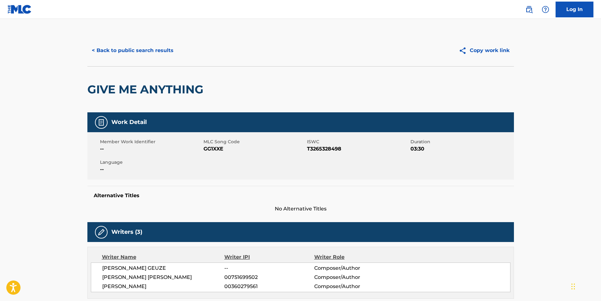
click at [146, 49] on button "< Back to public search results" at bounding box center [132, 51] width 91 height 16
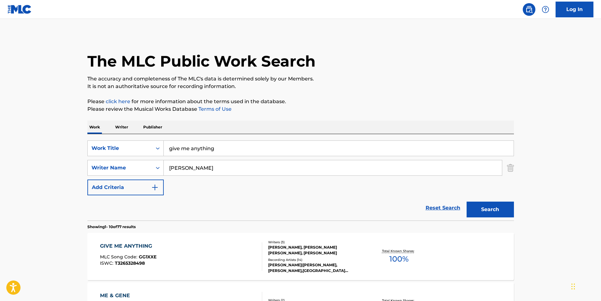
drag, startPoint x: 229, startPoint y: 145, endPoint x: 61, endPoint y: 128, distance: 169.3
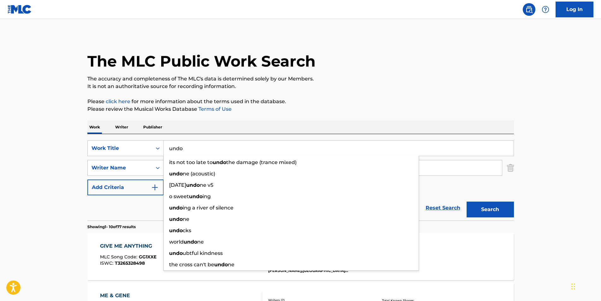
type input "undo"
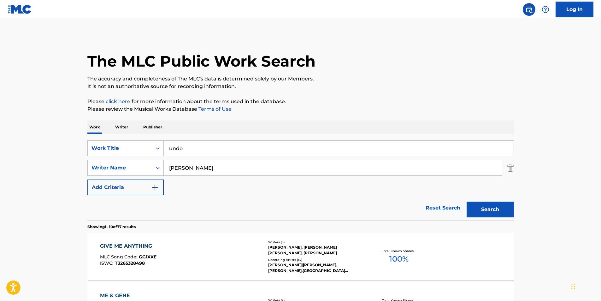
click at [298, 110] on p "Please review the Musical Works Database Terms of Use" at bounding box center [300, 109] width 426 height 8
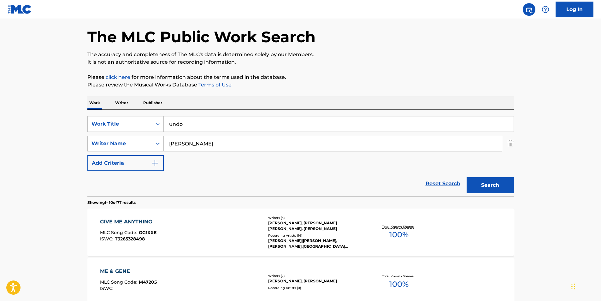
scroll to position [63, 0]
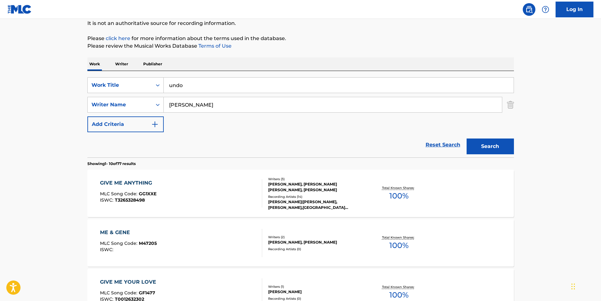
click at [486, 141] on button "Search" at bounding box center [489, 146] width 47 height 16
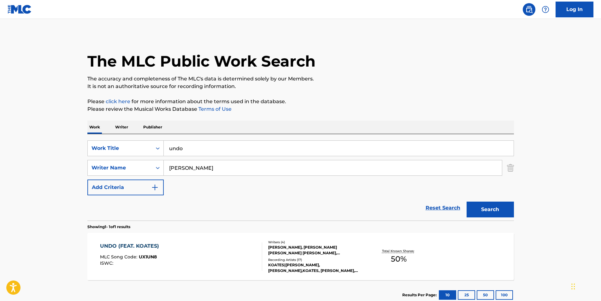
click at [126, 245] on div "UNDO (FEAT. KOATES)" at bounding box center [131, 246] width 62 height 8
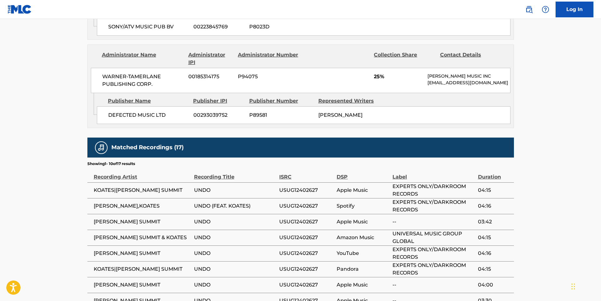
scroll to position [473, 0]
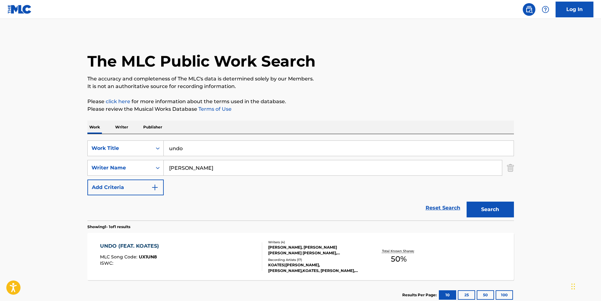
drag, startPoint x: 206, startPoint y: 150, endPoint x: 140, endPoint y: 139, distance: 66.9
click at [140, 139] on div "SearchWithCriteriad07750db-2d00-473d-834e-d2768a7ce191 Work Title undo SearchWi…" at bounding box center [300, 177] width 426 height 86
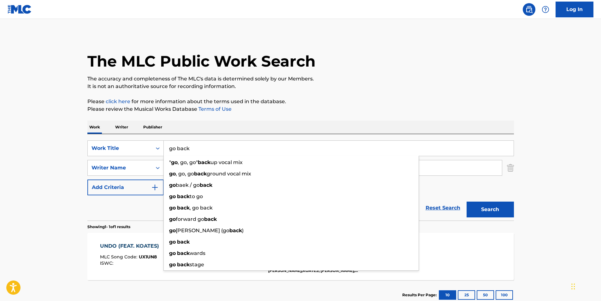
type input "go back"
click at [483, 213] on button "Search" at bounding box center [489, 210] width 47 height 16
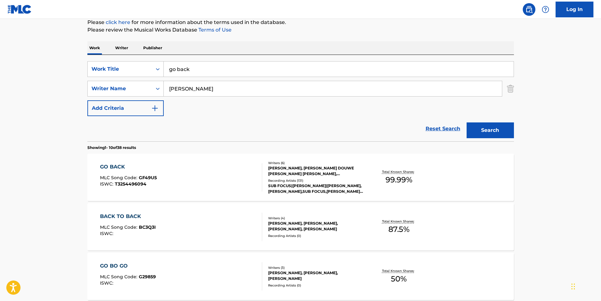
scroll to position [95, 0]
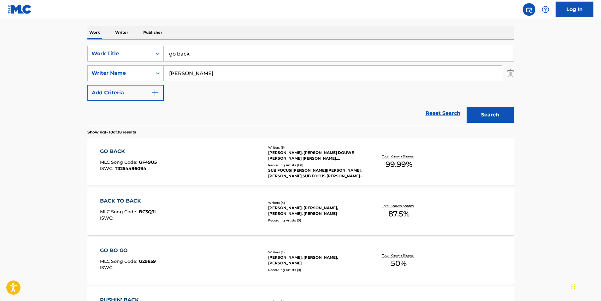
click at [110, 149] on div "GO BACK" at bounding box center [128, 152] width 57 height 8
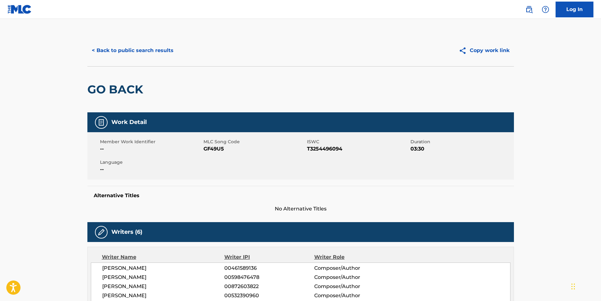
click at [142, 50] on button "< Back to public search results" at bounding box center [132, 51] width 91 height 16
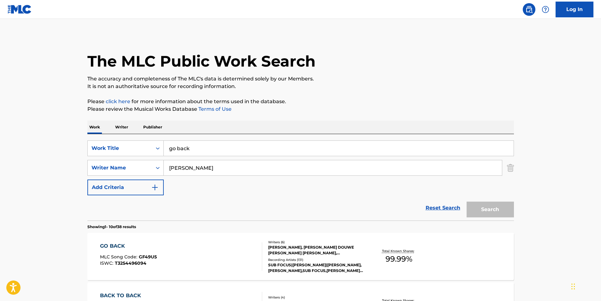
scroll to position [95, 0]
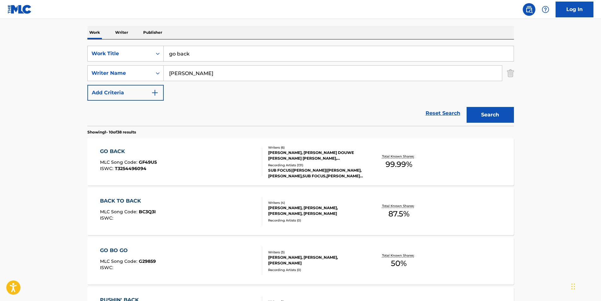
drag, startPoint x: 235, startPoint y: 60, endPoint x: 102, endPoint y: 45, distance: 133.9
click at [102, 45] on div "SearchWithCriteriad07750db-2d00-473d-834e-d2768a7ce191 Work Title go back Searc…" at bounding box center [300, 82] width 426 height 86
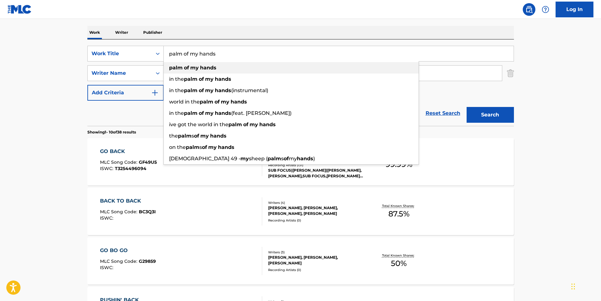
type input "palm of my hands"
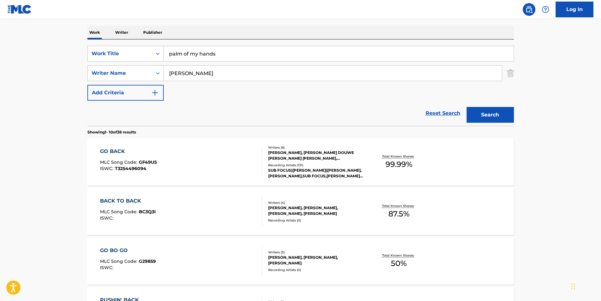
click at [482, 113] on button "Search" at bounding box center [489, 115] width 47 height 16
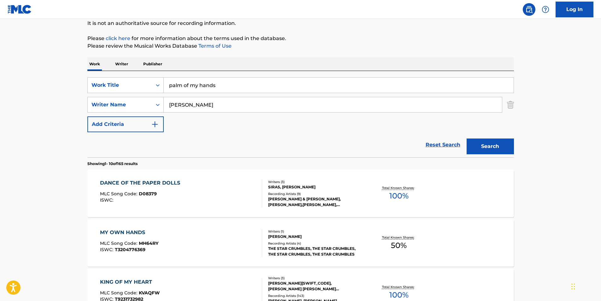
scroll to position [0, 0]
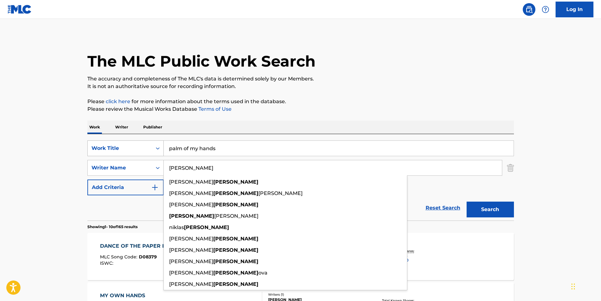
drag, startPoint x: 234, startPoint y: 167, endPoint x: 148, endPoint y: 154, distance: 87.5
click at [148, 154] on div "SearchWithCriteriad07750db-2d00-473d-834e-d2768a7ce191 Work Title palm of my ha…" at bounding box center [300, 167] width 426 height 55
type input "[PERSON_NAME]"
click at [491, 207] on button "Search" at bounding box center [489, 210] width 47 height 16
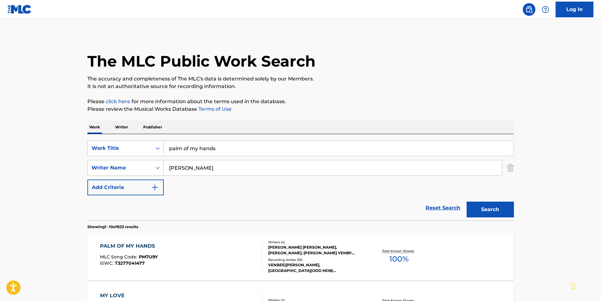
click at [142, 247] on div "PALM OF MY HANDS" at bounding box center [129, 246] width 58 height 8
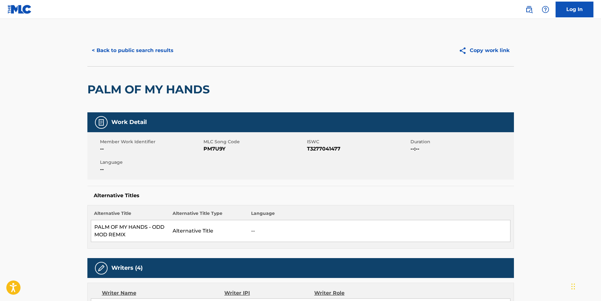
click at [147, 48] on button "< Back to public search results" at bounding box center [132, 51] width 91 height 16
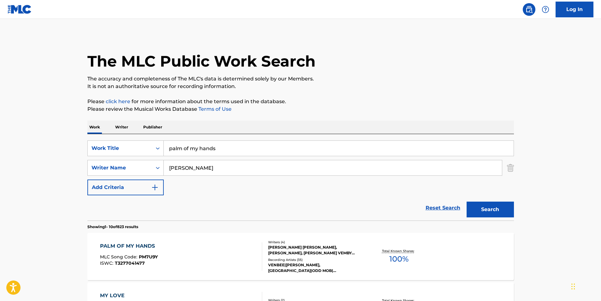
drag, startPoint x: 229, startPoint y: 150, endPoint x: 119, endPoint y: 140, distance: 110.8
click at [119, 140] on div "SearchWithCriteriad07750db-2d00-473d-834e-d2768a7ce191 Work Title palm of my ha…" at bounding box center [300, 177] width 426 height 86
type input "eat the bass"
click at [417, 217] on div "Reset Search Search" at bounding box center [300, 207] width 426 height 25
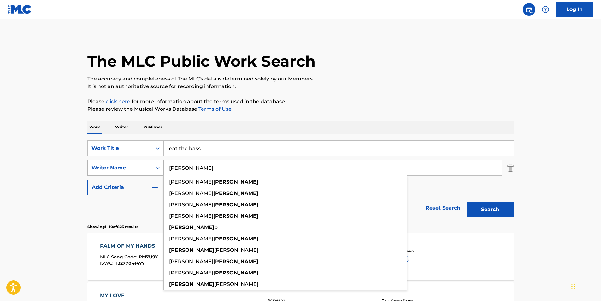
drag, startPoint x: 195, startPoint y: 162, endPoint x: 143, endPoint y: 168, distance: 52.1
click at [144, 168] on div "SearchWithCriteriab7ea481f-e152-4063-b667-a8dee092ba72 Writer Name [PERSON_NAME…" at bounding box center [300, 168] width 426 height 16
type input "[PERSON_NAME]"
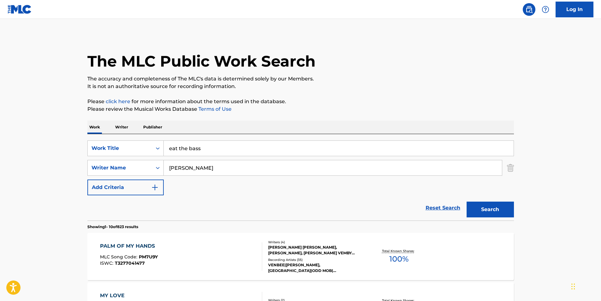
click at [501, 205] on button "Search" at bounding box center [489, 210] width 47 height 16
click at [120, 244] on div "EAT THE BASS" at bounding box center [129, 246] width 58 height 8
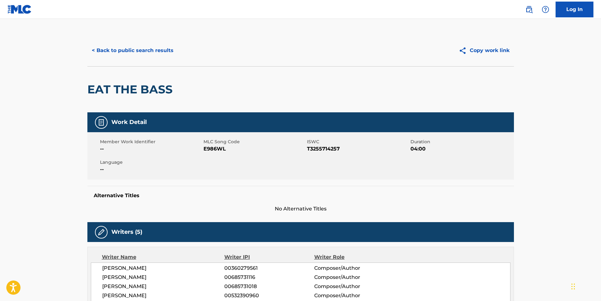
click at [112, 48] on button "< Back to public search results" at bounding box center [132, 51] width 91 height 16
